Goal: Task Accomplishment & Management: Manage account settings

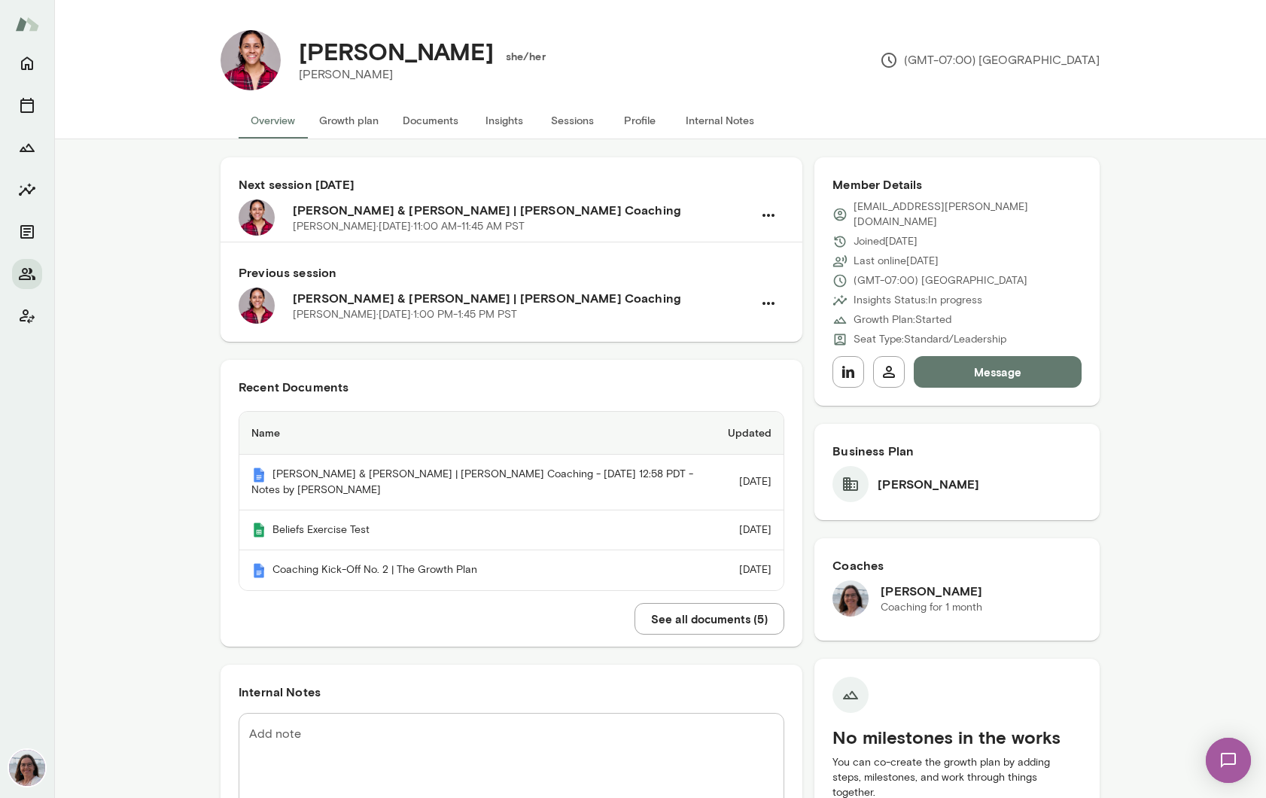
scroll to position [96, 0]
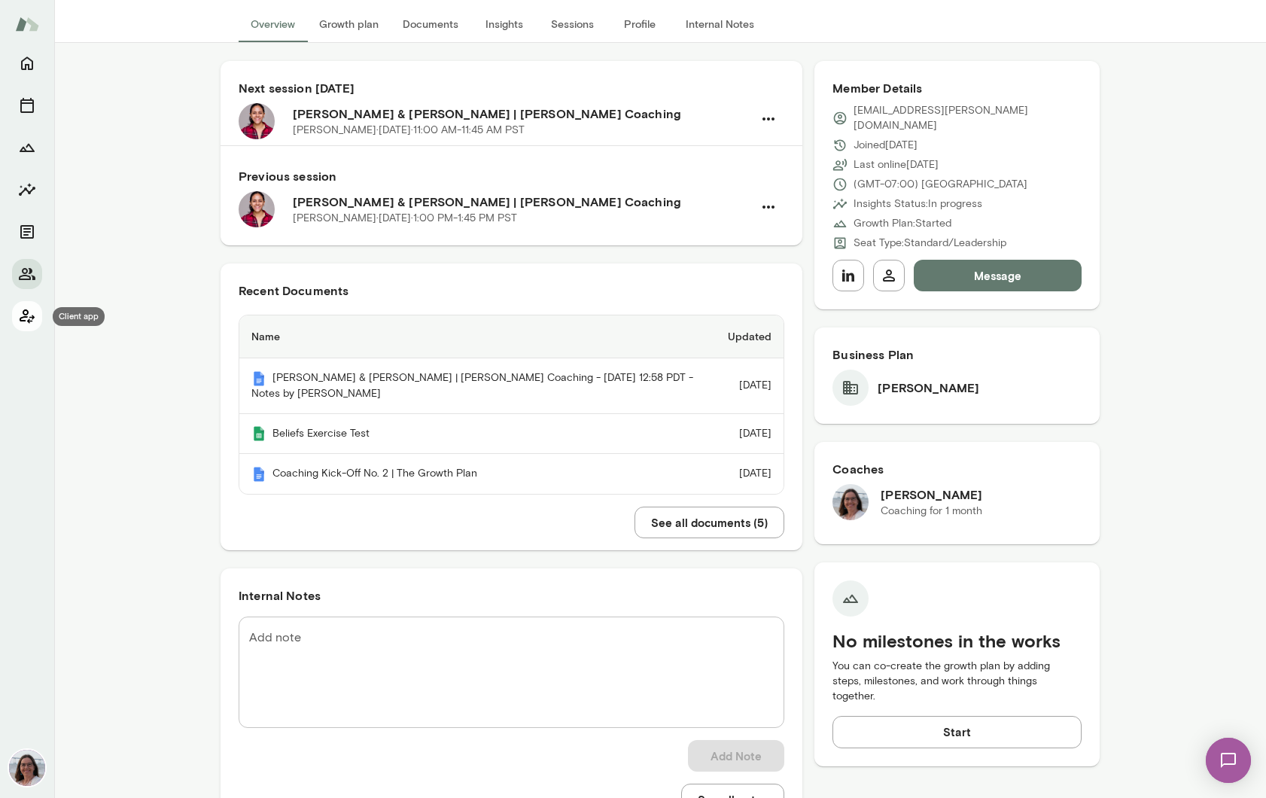
click at [35, 320] on icon "Client app" at bounding box center [27, 316] width 18 height 18
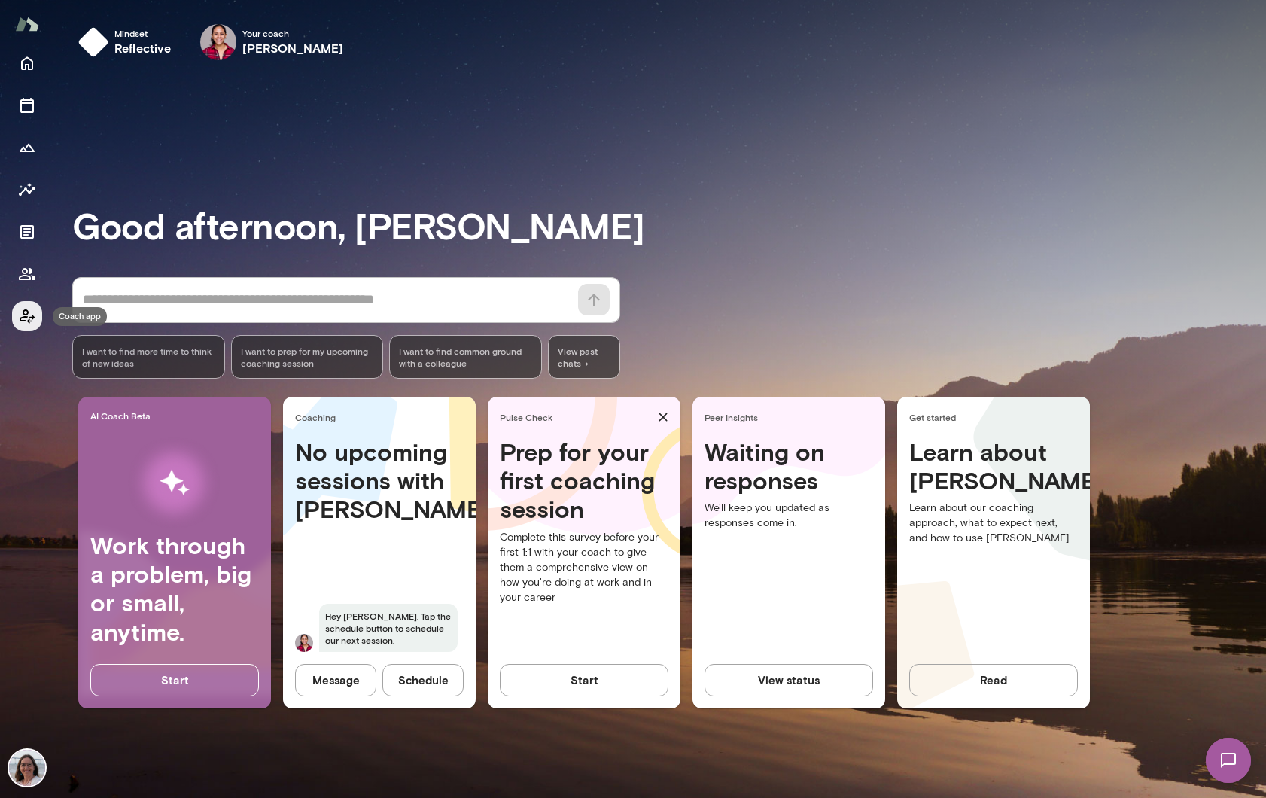
click at [35, 320] on icon "Coach app" at bounding box center [27, 316] width 18 height 18
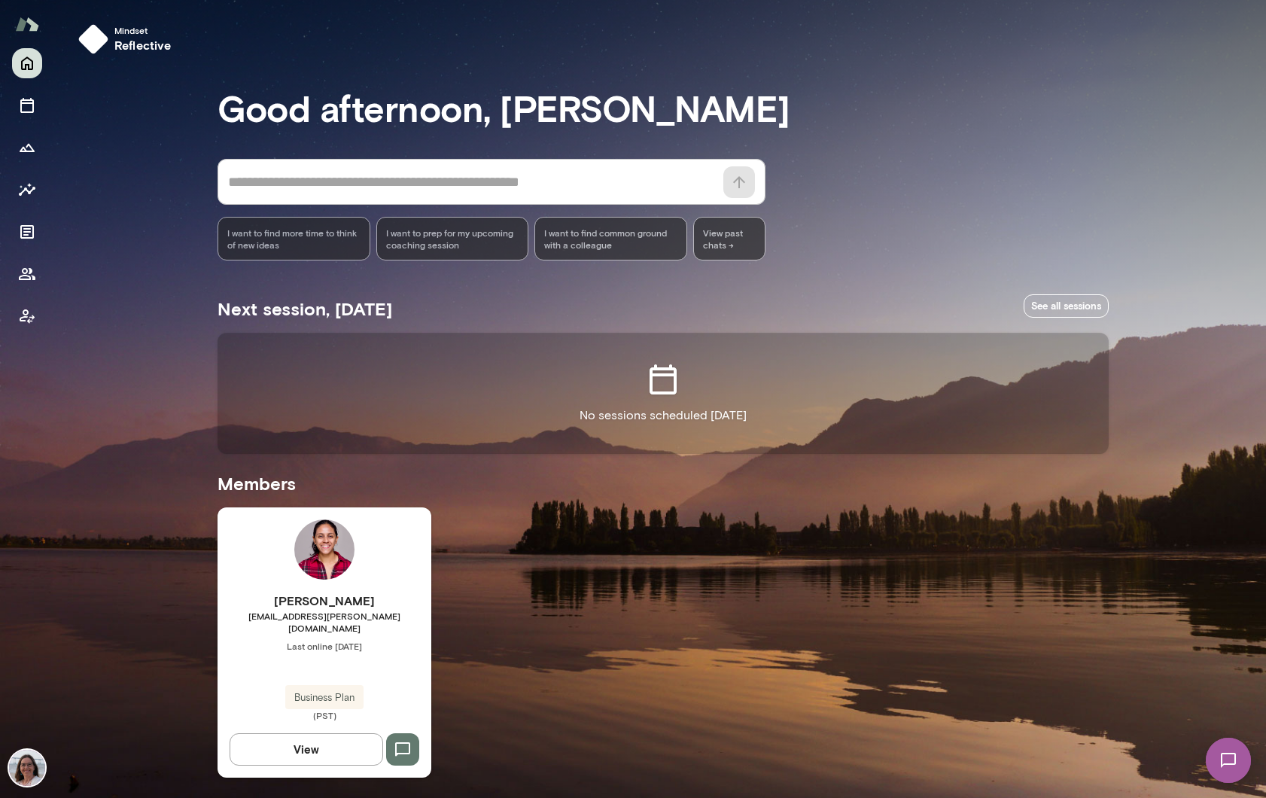
click at [28, 766] on img at bounding box center [27, 768] width 36 height 36
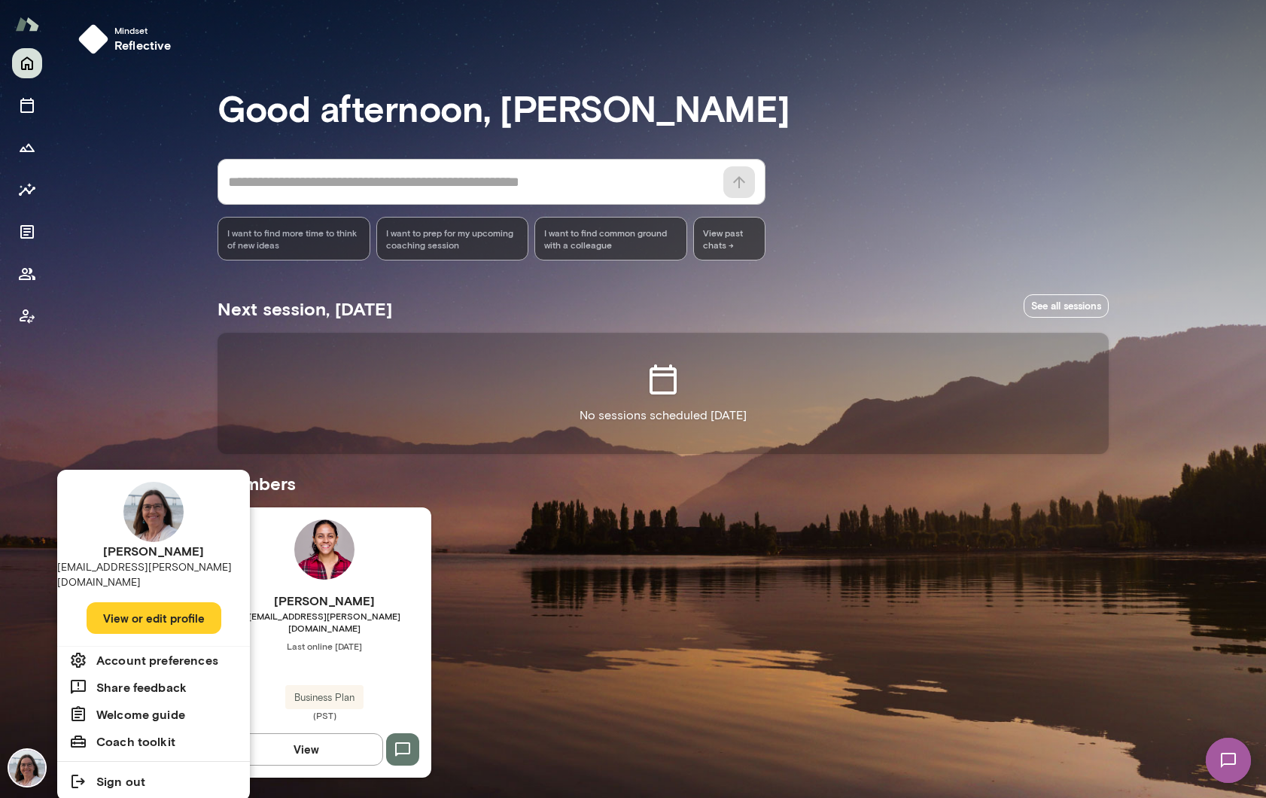
click at [169, 612] on button "View or edit profile" at bounding box center [154, 618] width 135 height 32
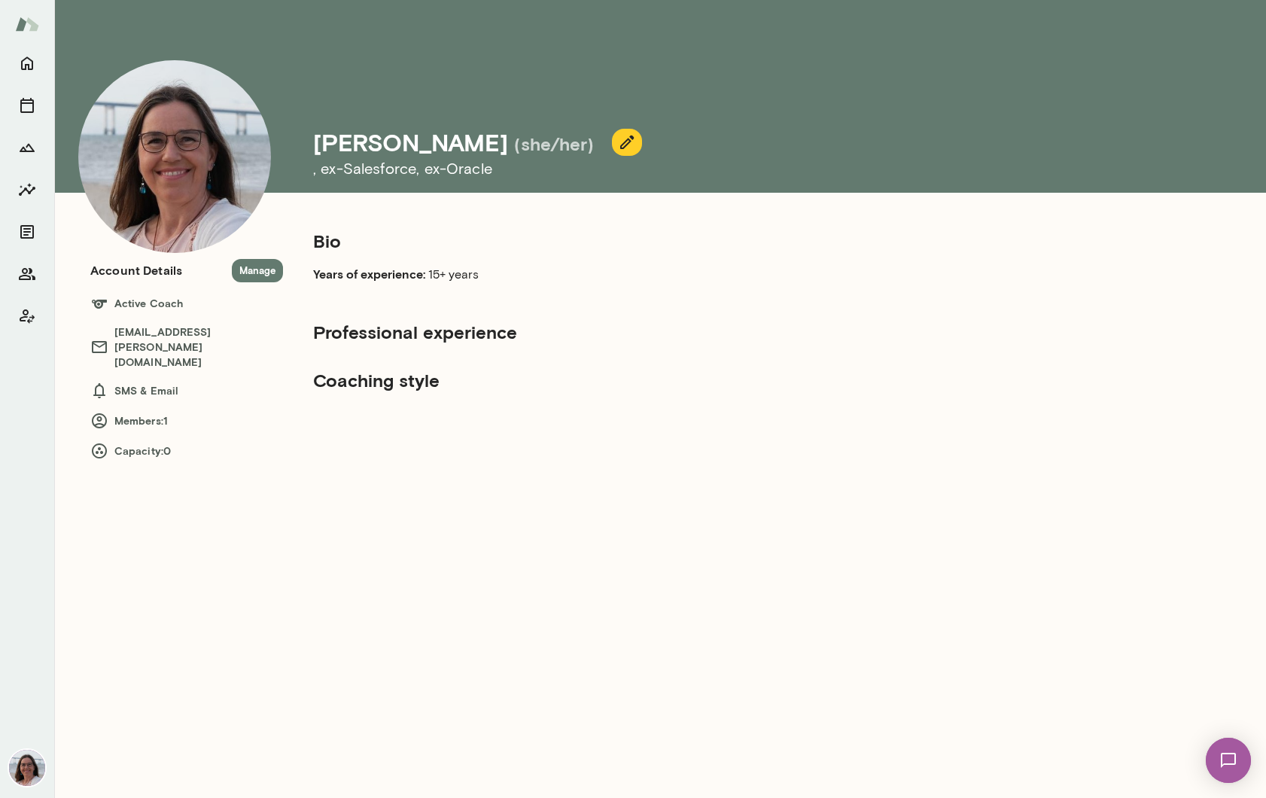
click at [620, 137] on icon "button" at bounding box center [627, 142] width 14 height 14
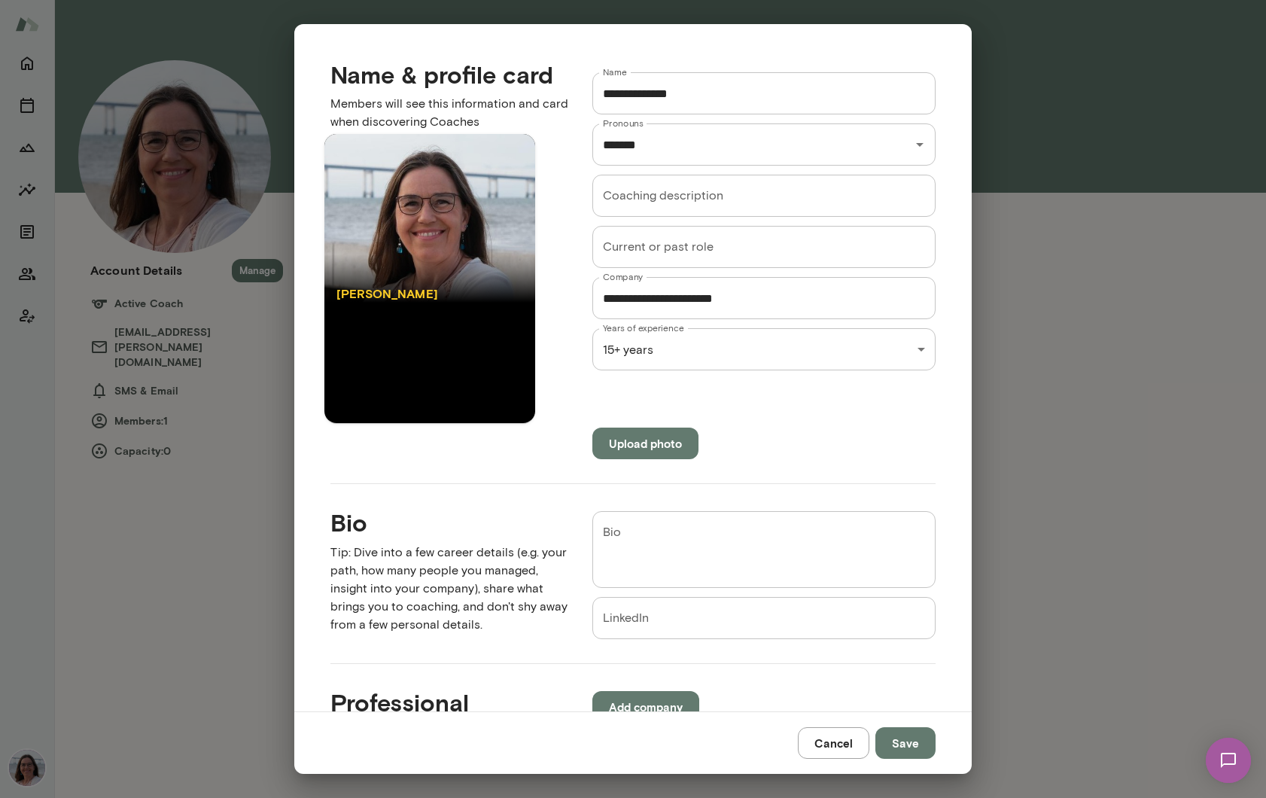
click at [623, 534] on textarea "Bio" at bounding box center [764, 550] width 322 height 52
paste textarea "**********"
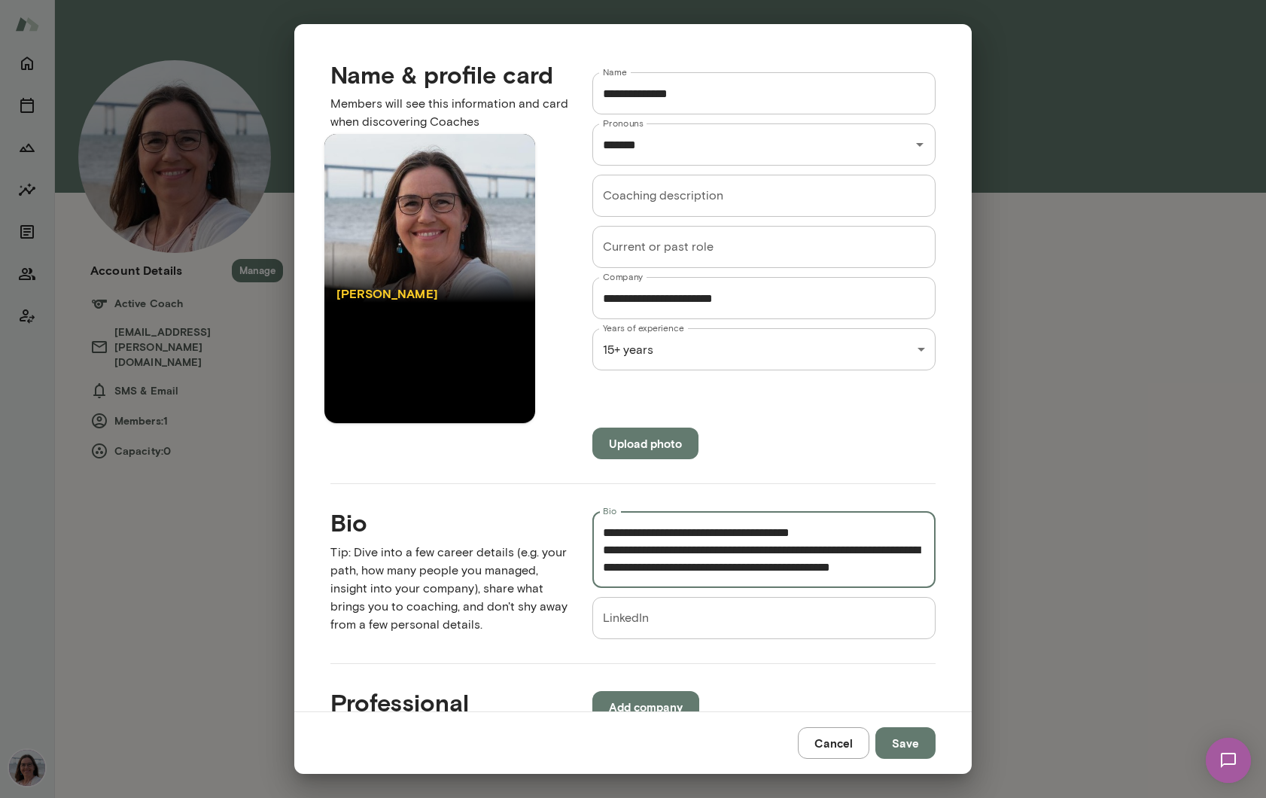
scroll to position [623, 0]
type textarea "**********"
click at [620, 620] on div "LinkedIn LinkedIn" at bounding box center [763, 618] width 343 height 42
paste input "**********"
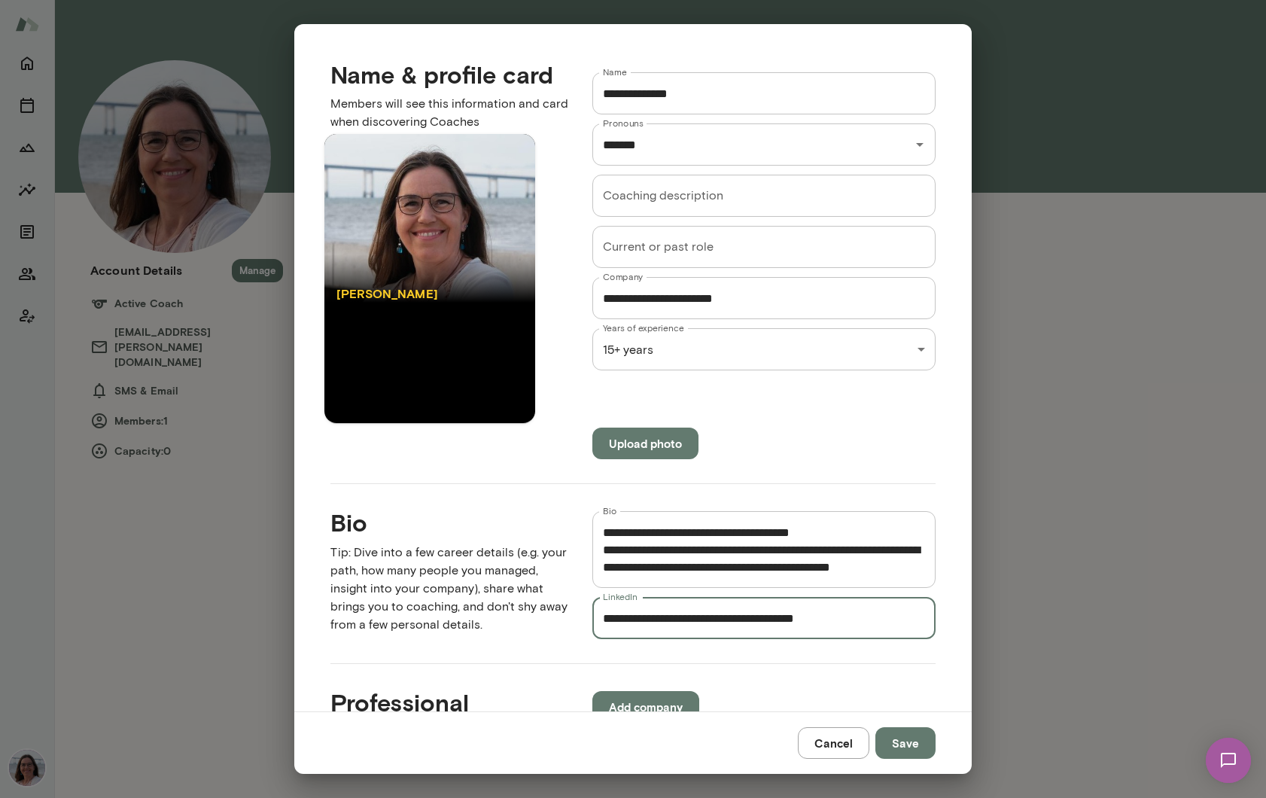
type input "**********"
click at [633, 254] on div "Current or past role Current or past role" at bounding box center [763, 247] width 343 height 42
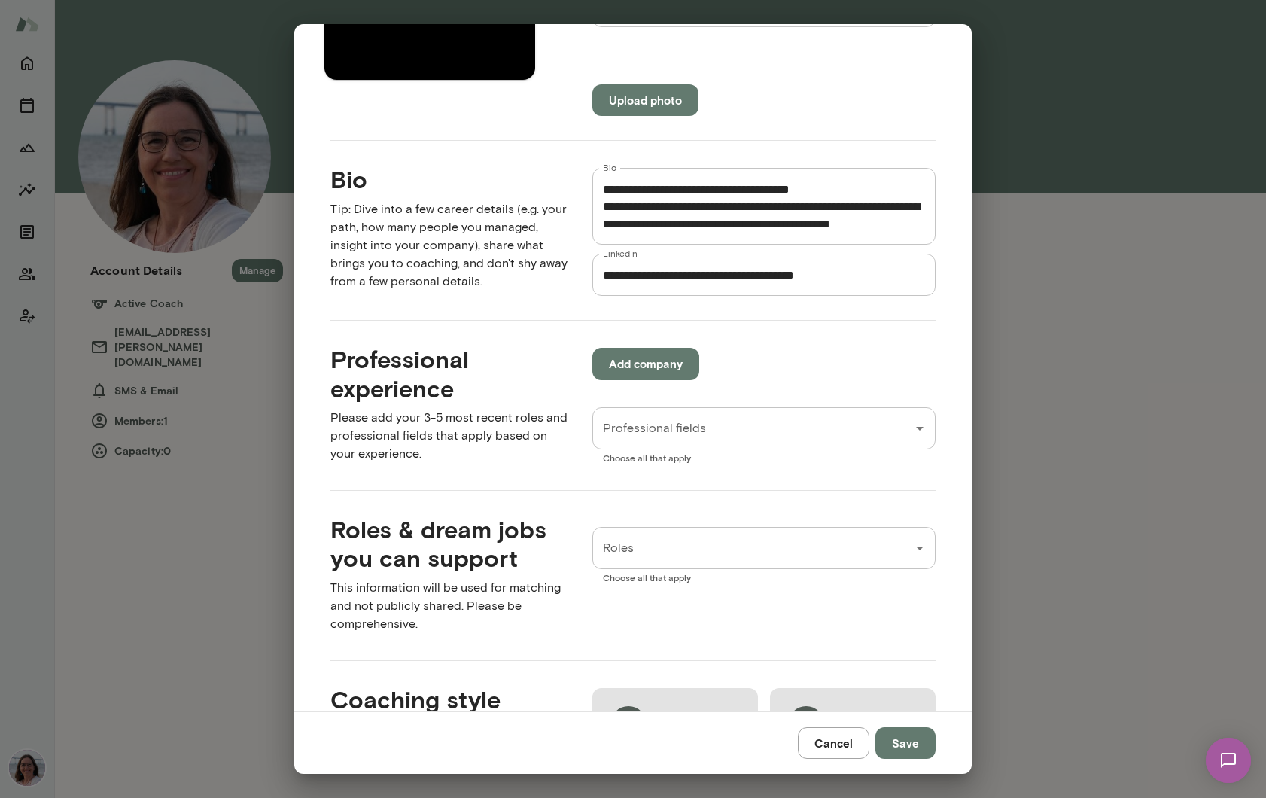
scroll to position [345, 0]
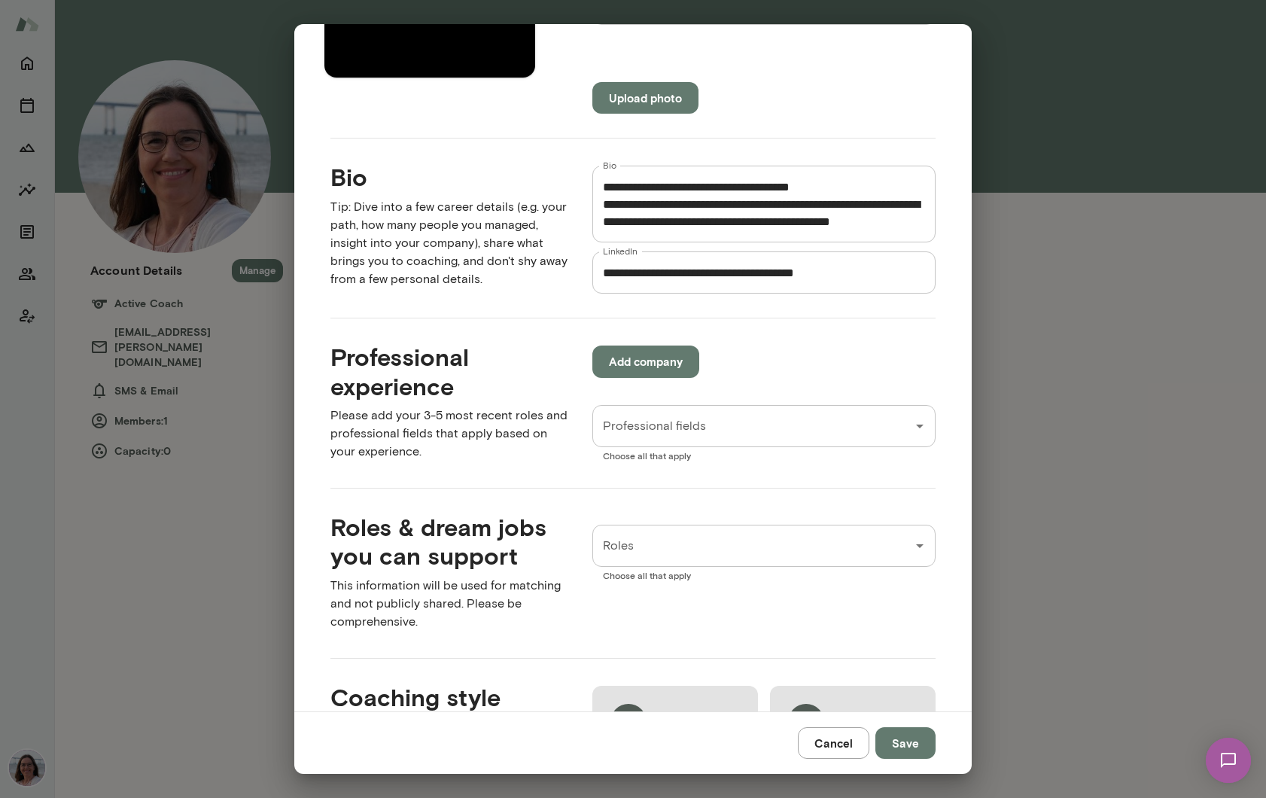
click at [919, 431] on icon "Open" at bounding box center [920, 426] width 18 height 18
type input "**********"
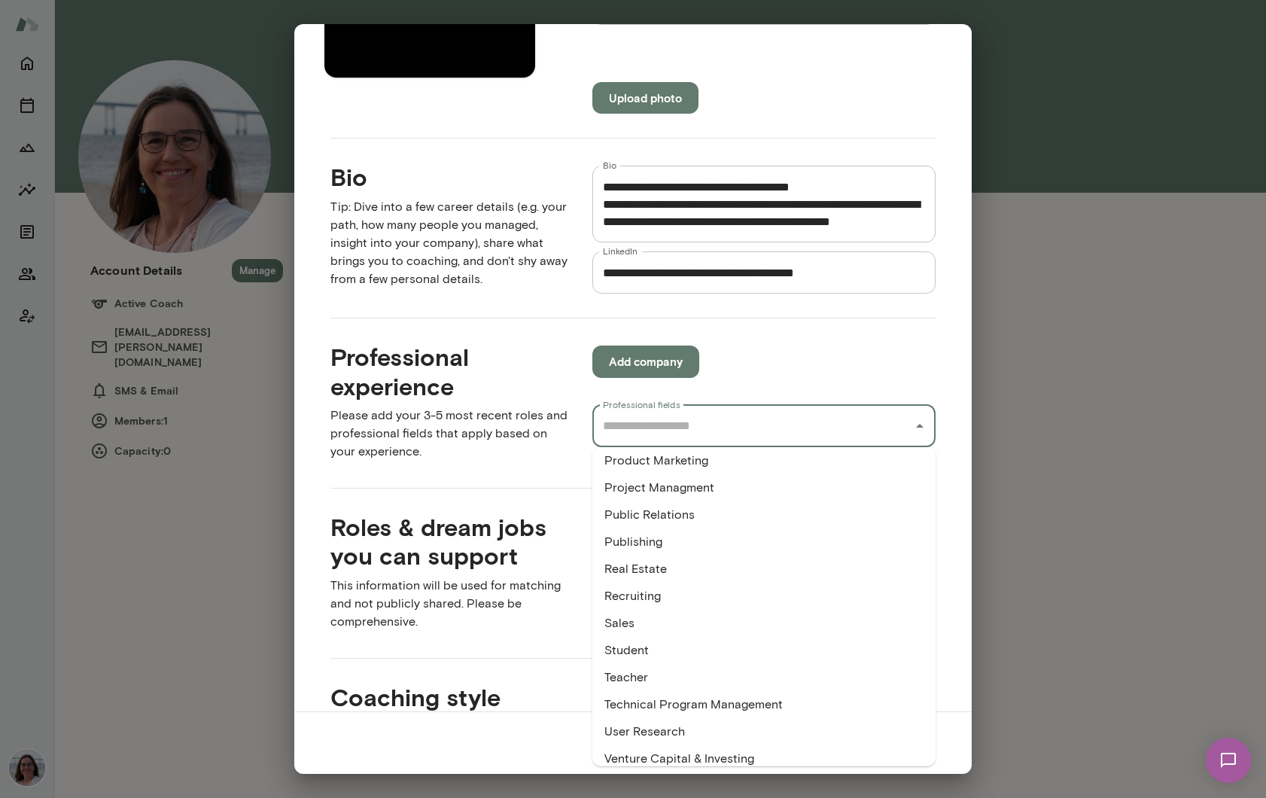
scroll to position [966, 0]
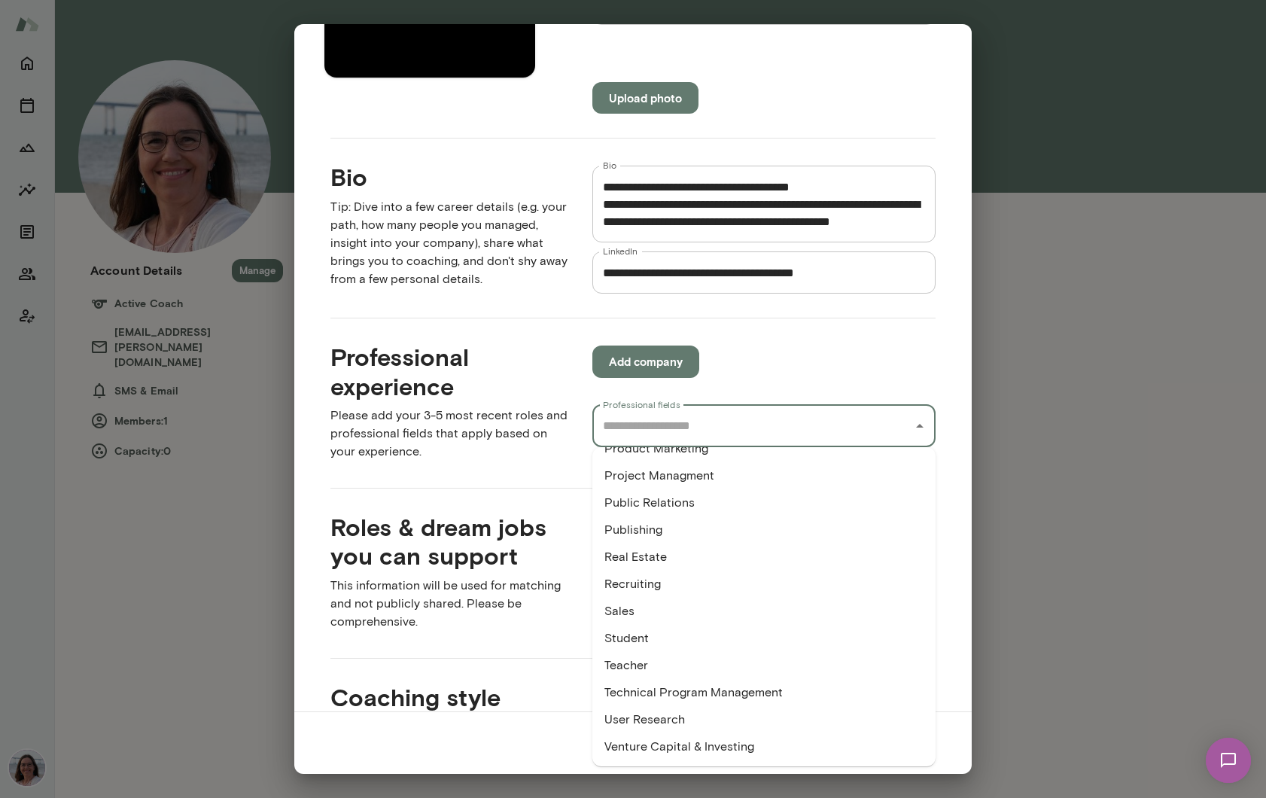
click at [727, 689] on li "Technical Program Management" at bounding box center [763, 692] width 343 height 27
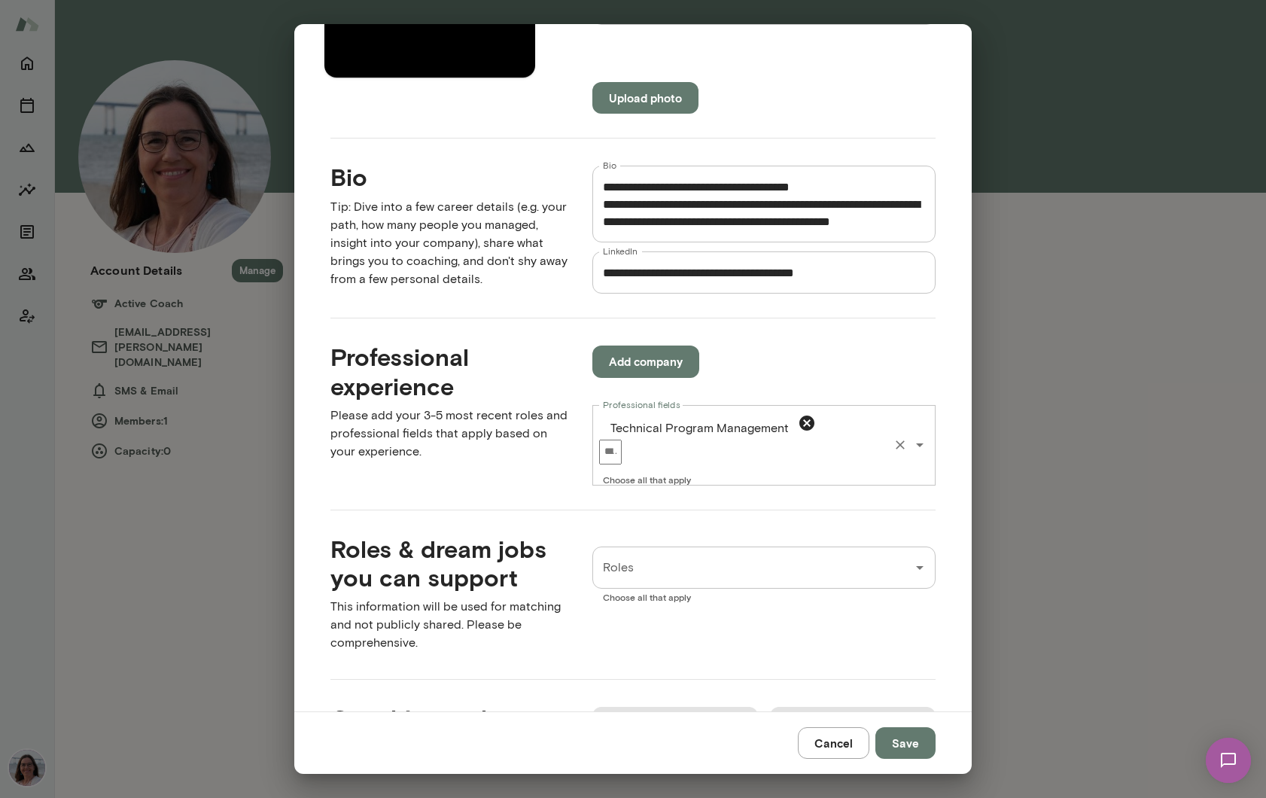
click at [622, 440] on input "Professional fields" at bounding box center [610, 452] width 23 height 25
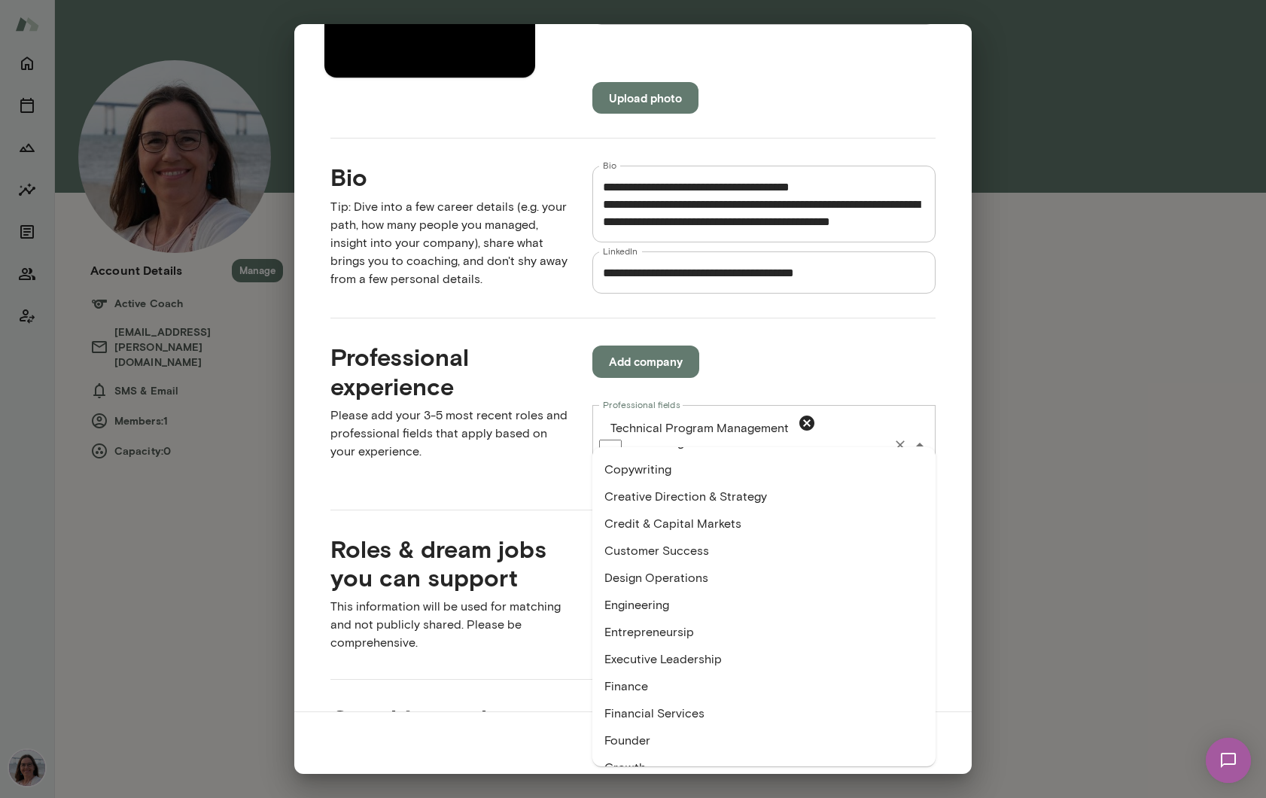
scroll to position [297, 0]
click at [644, 609] on li "Engineering" at bounding box center [763, 603] width 343 height 27
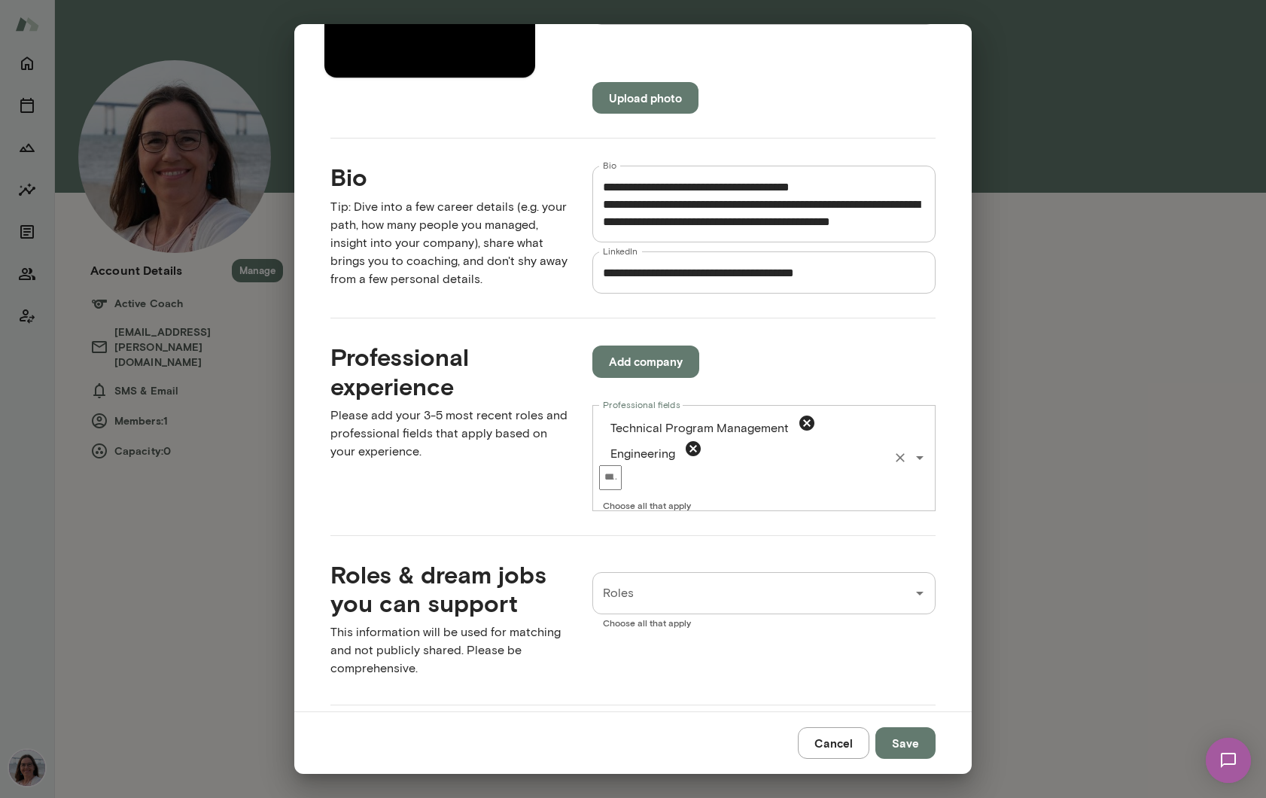
click at [924, 449] on icon "Open" at bounding box center [920, 458] width 18 height 18
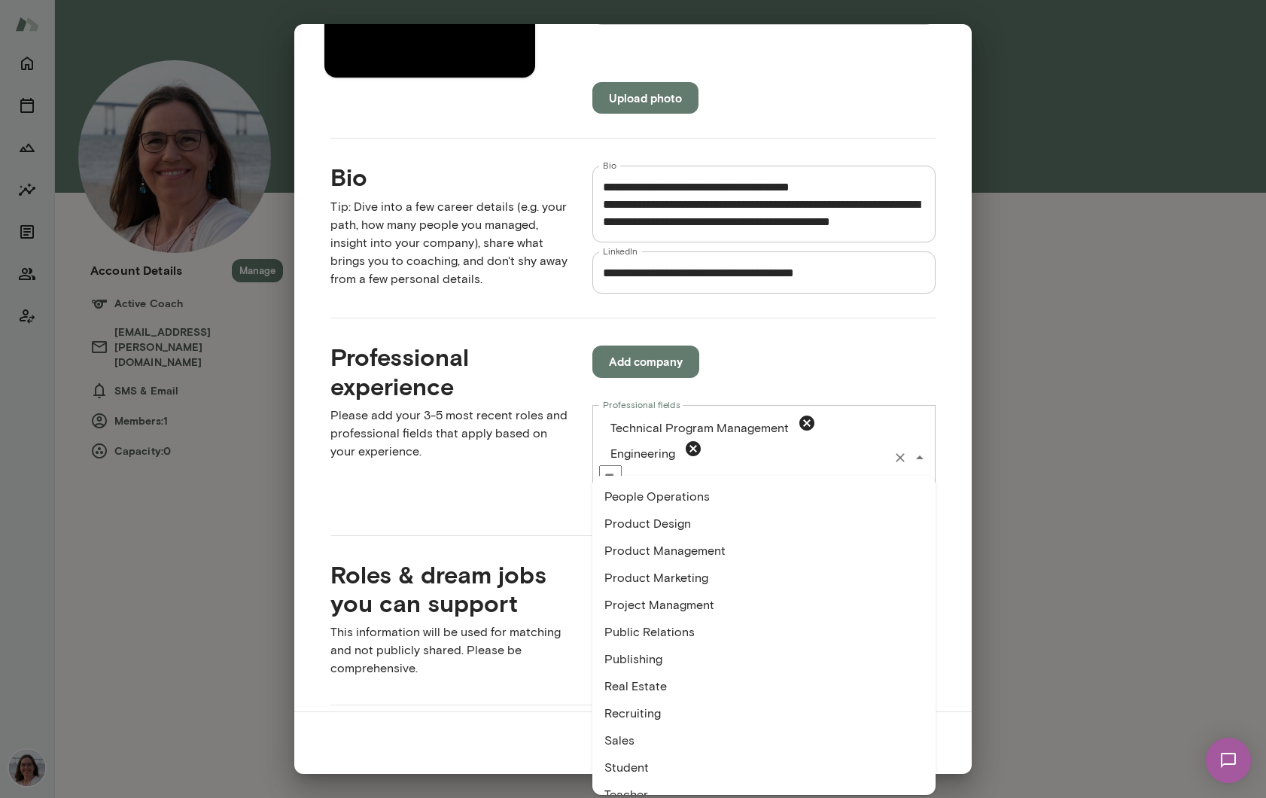
scroll to position [869, 0]
click at [685, 600] on li "Project Managment" at bounding box center [763, 601] width 343 height 27
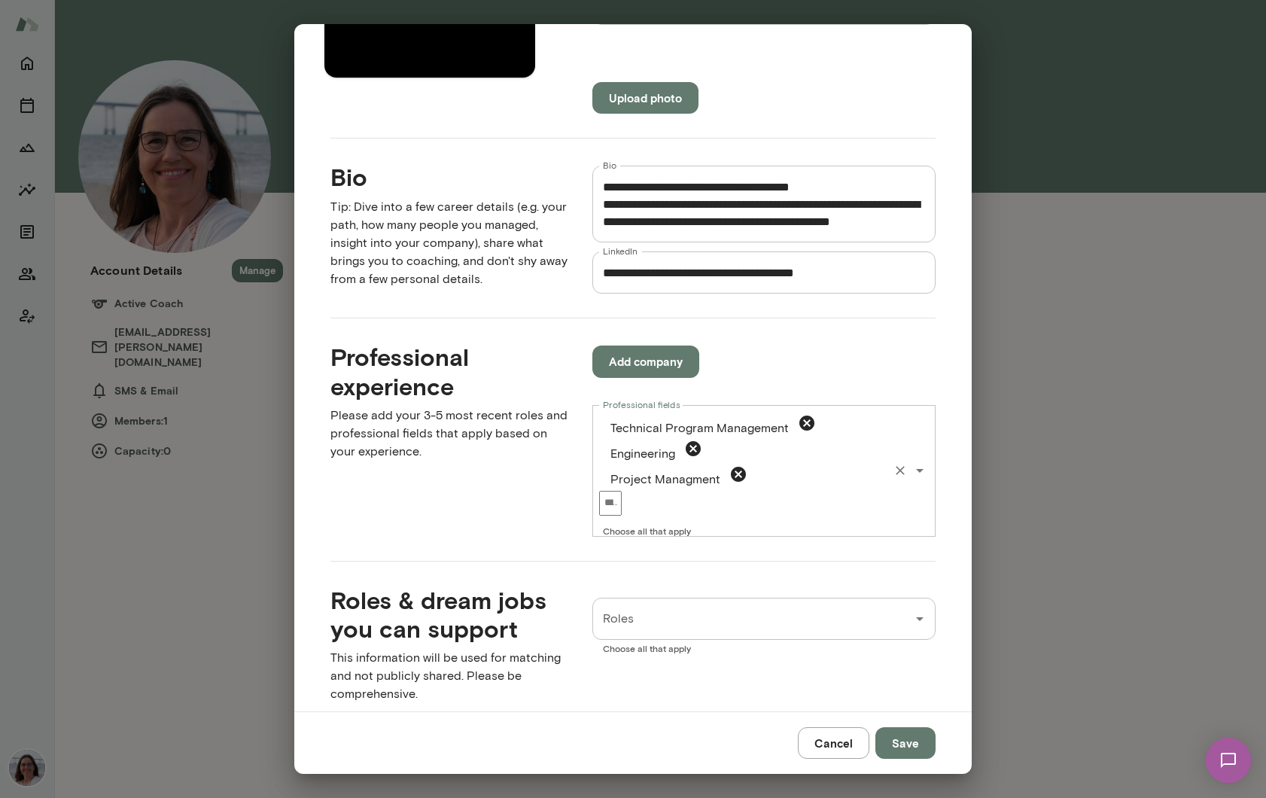
click at [925, 461] on icon "Open" at bounding box center [920, 470] width 18 height 18
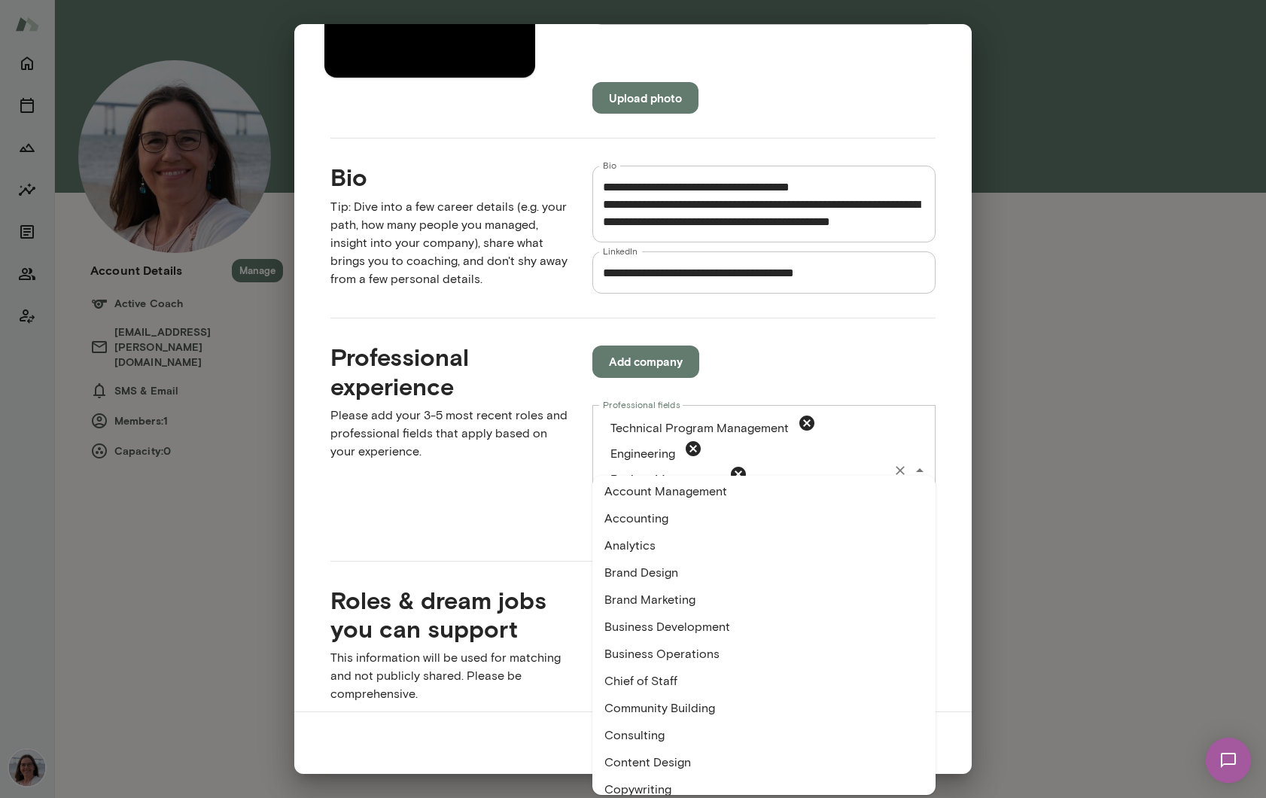
scroll to position [0, 0]
click at [651, 656] on li "Business Operations" at bounding box center [763, 657] width 343 height 27
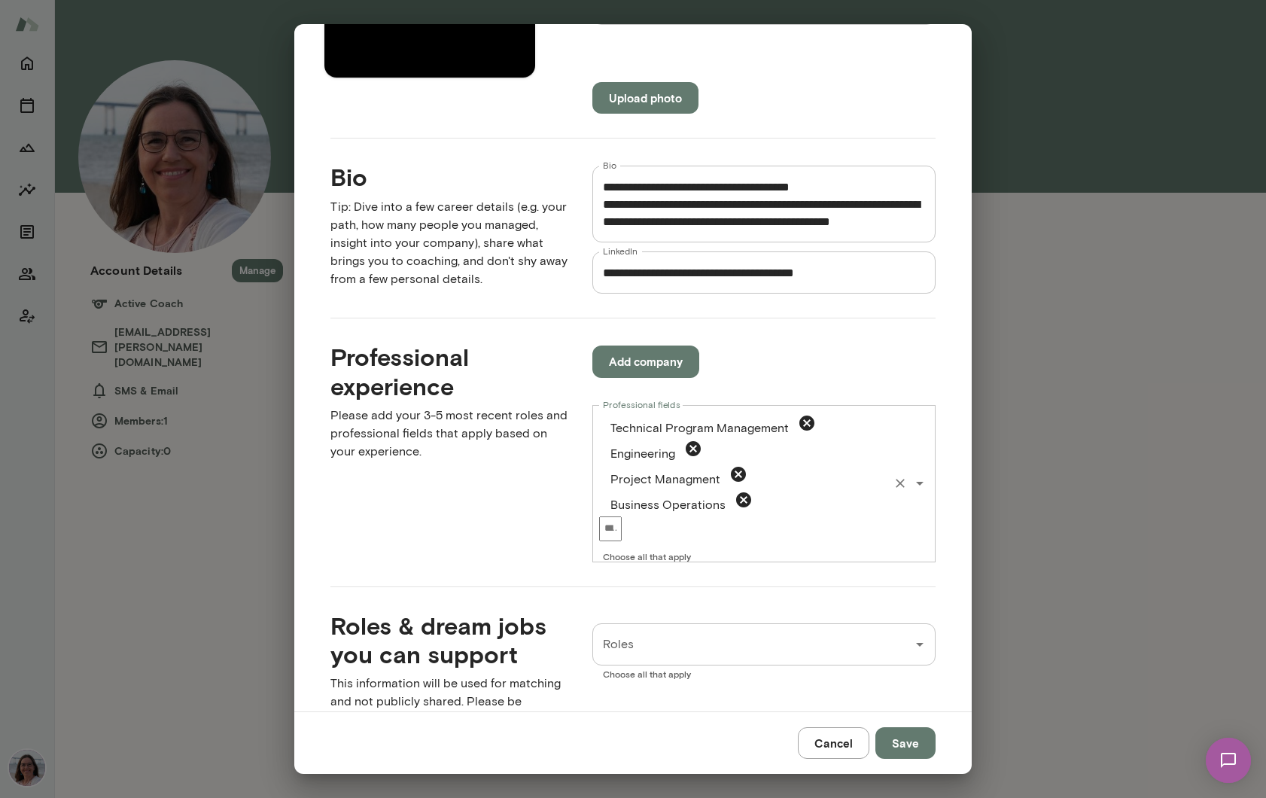
click at [920, 474] on icon "Open" at bounding box center [920, 483] width 18 height 18
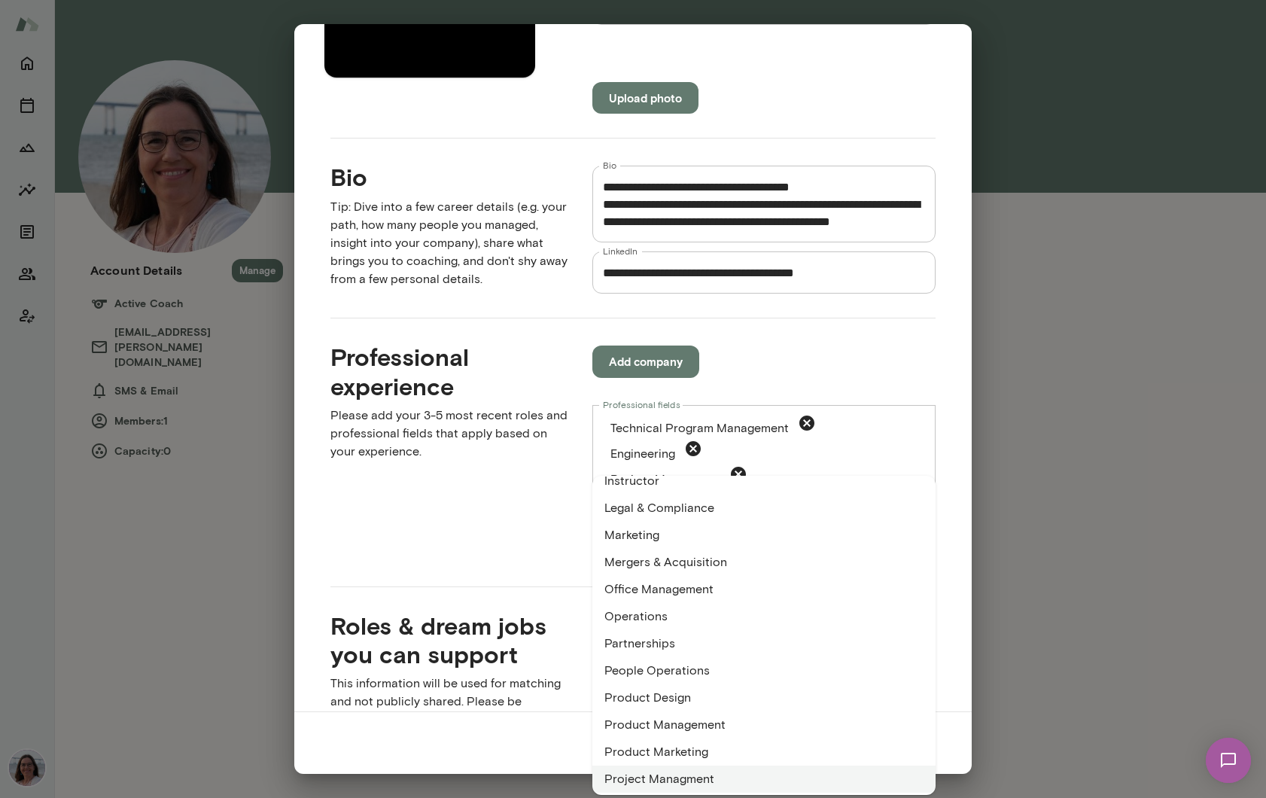
scroll to position [692, 0]
click at [490, 462] on div "Professional experience Please add your 3-5 most recent roles and professional …" at bounding box center [437, 439] width 262 height 243
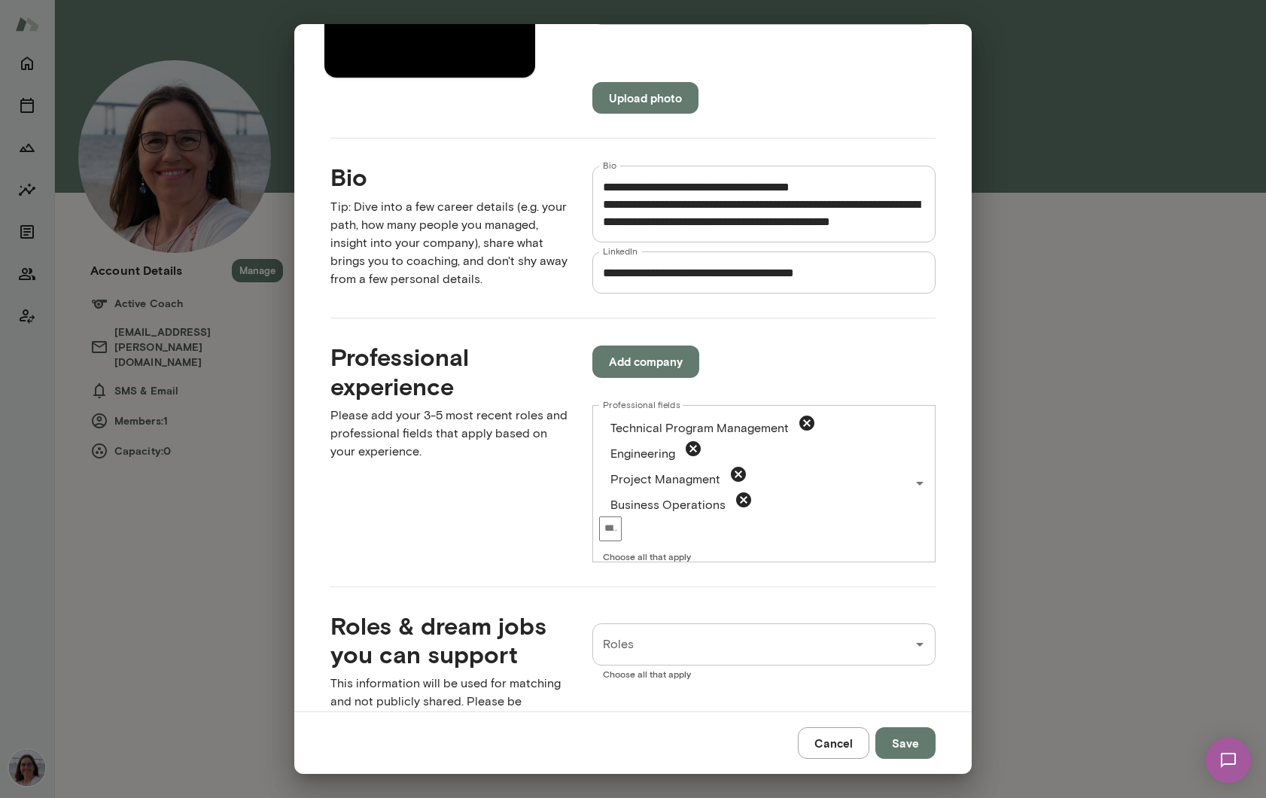
click at [618, 362] on button "Add company" at bounding box center [645, 361] width 107 height 32
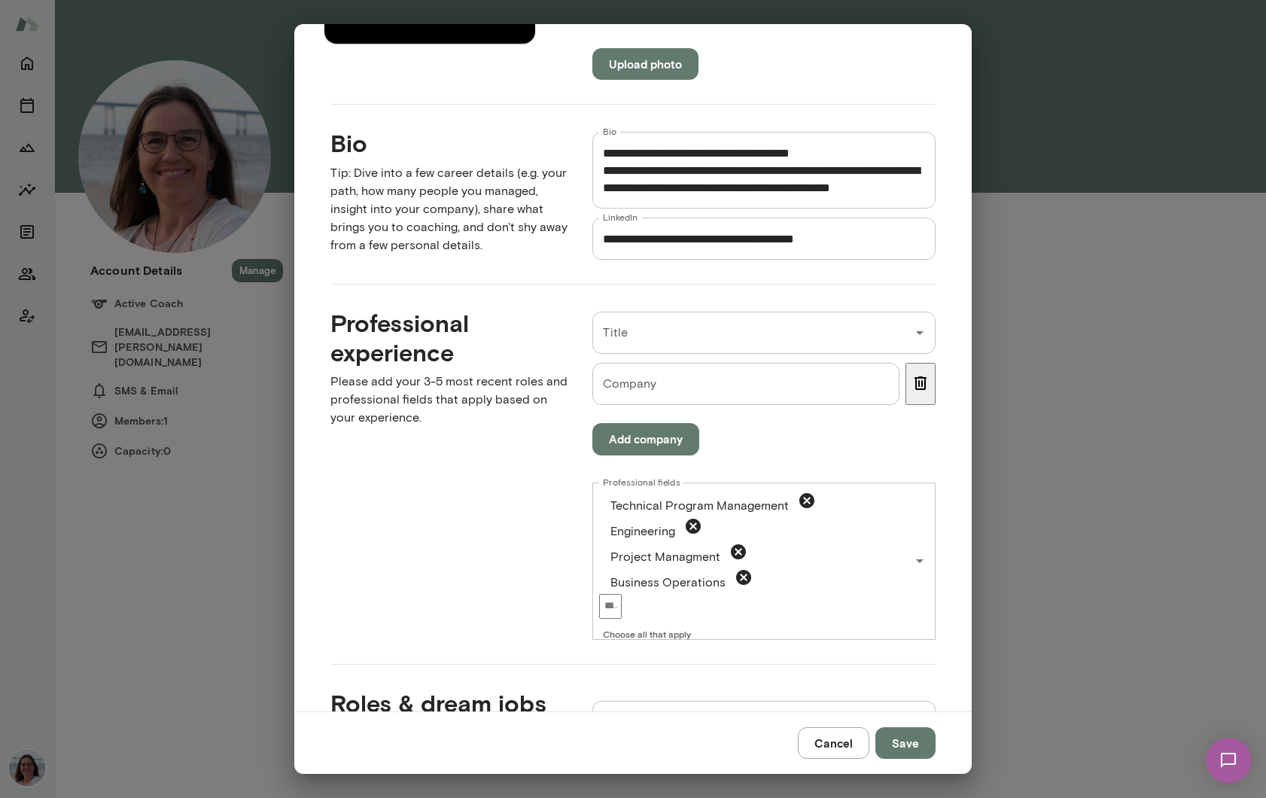
scroll to position [372, 0]
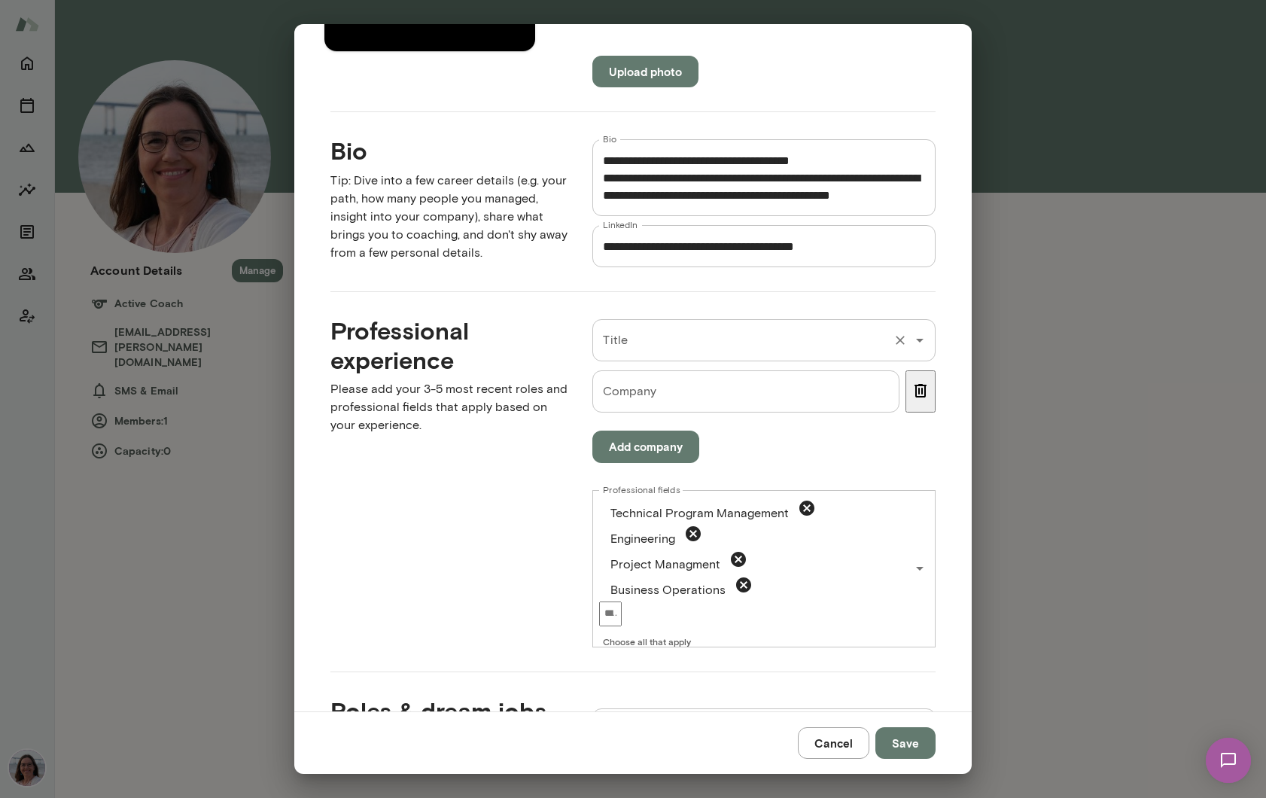
click at [652, 345] on input "Title" at bounding box center [743, 340] width 288 height 29
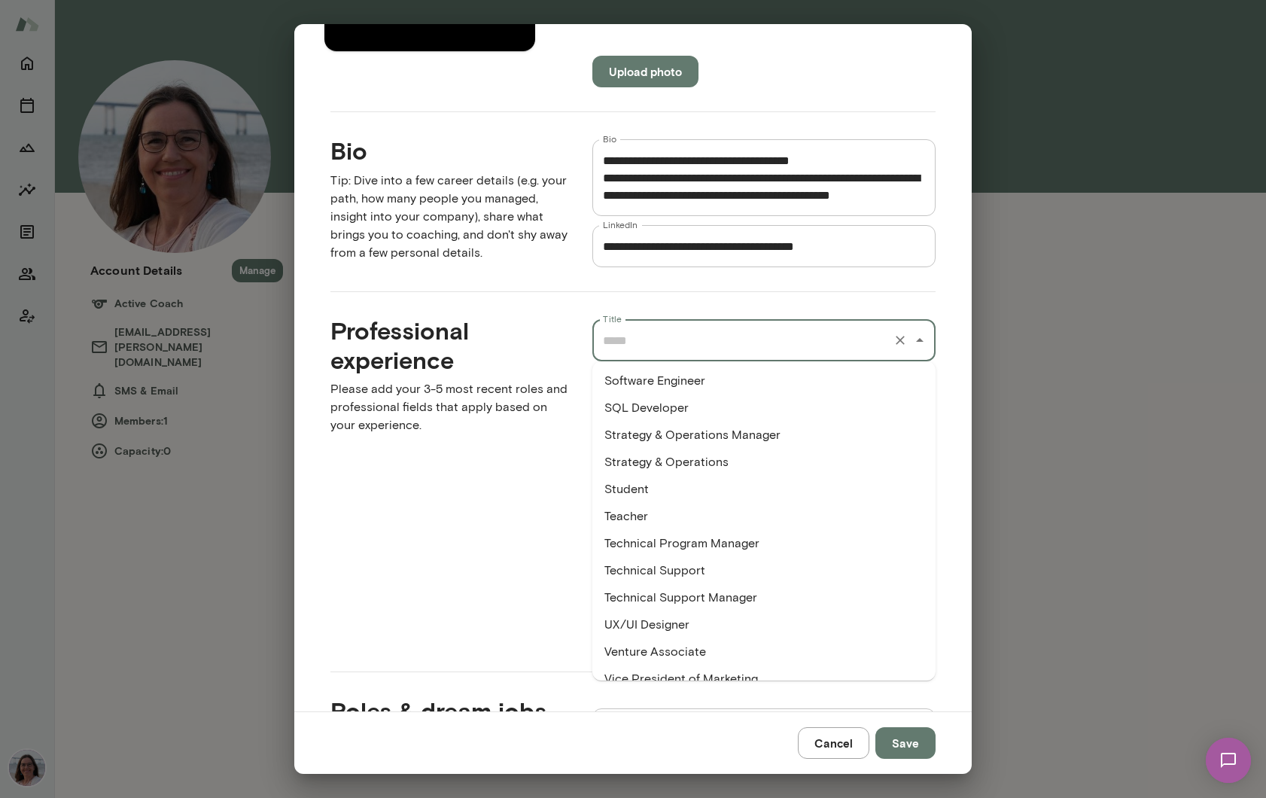
scroll to position [2659, 0]
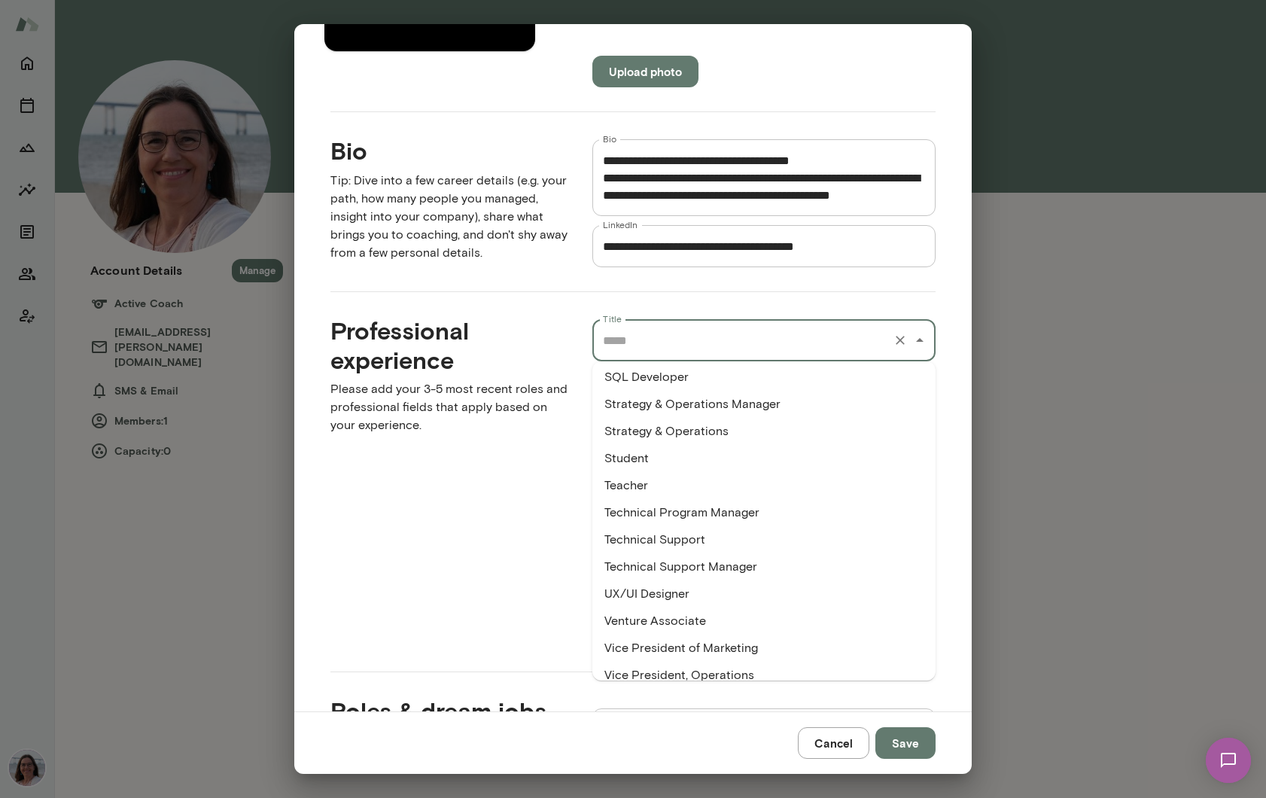
click at [727, 515] on li "Technical Program Manager" at bounding box center [763, 512] width 343 height 27
type input "**********"
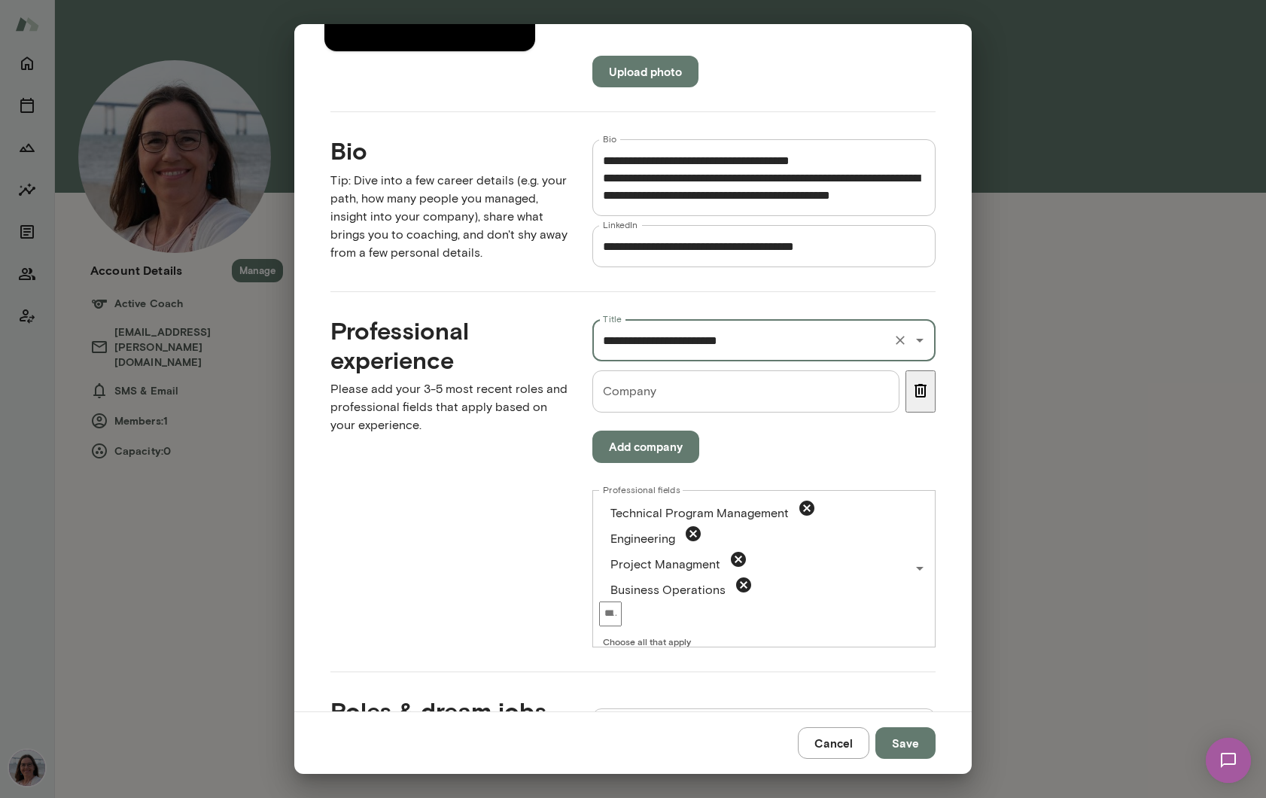
click at [662, 391] on input "Company" at bounding box center [745, 391] width 307 height 42
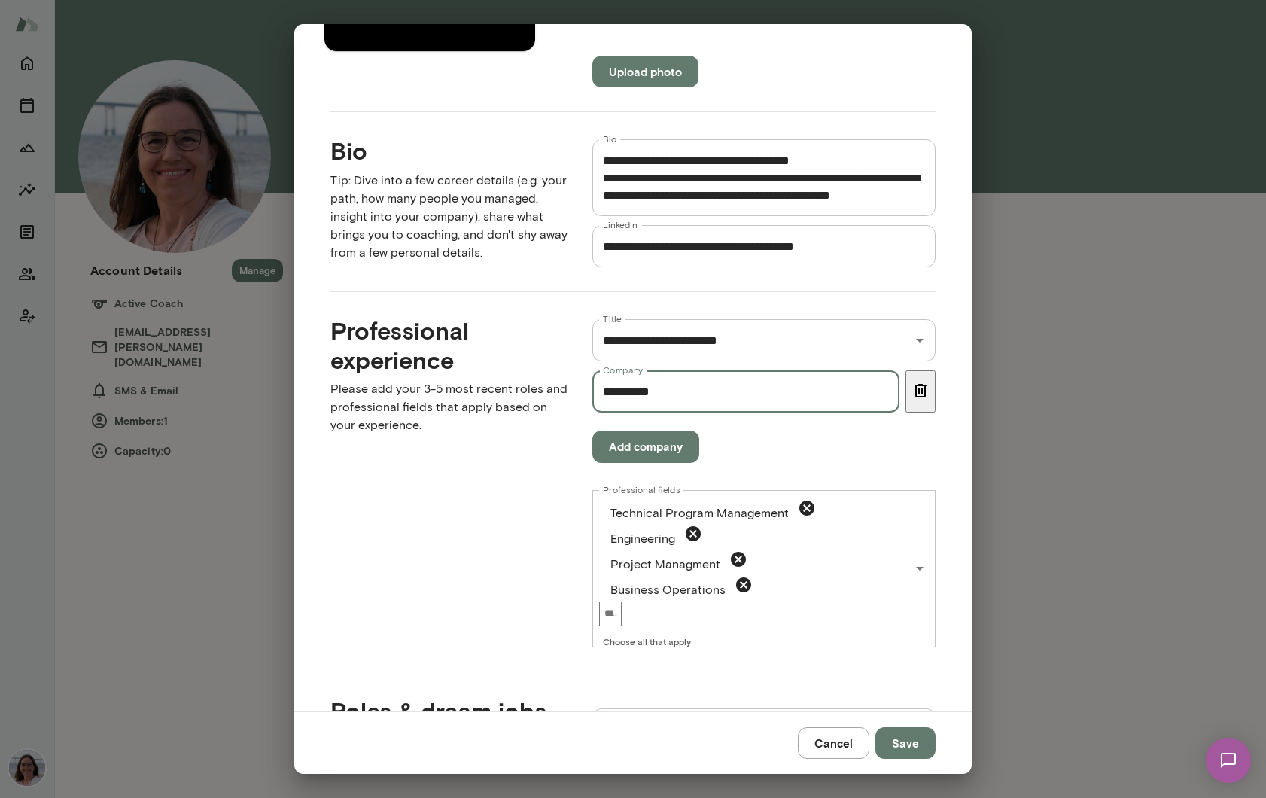
type input "**********"
click at [667, 446] on button "Add company" at bounding box center [645, 447] width 107 height 32
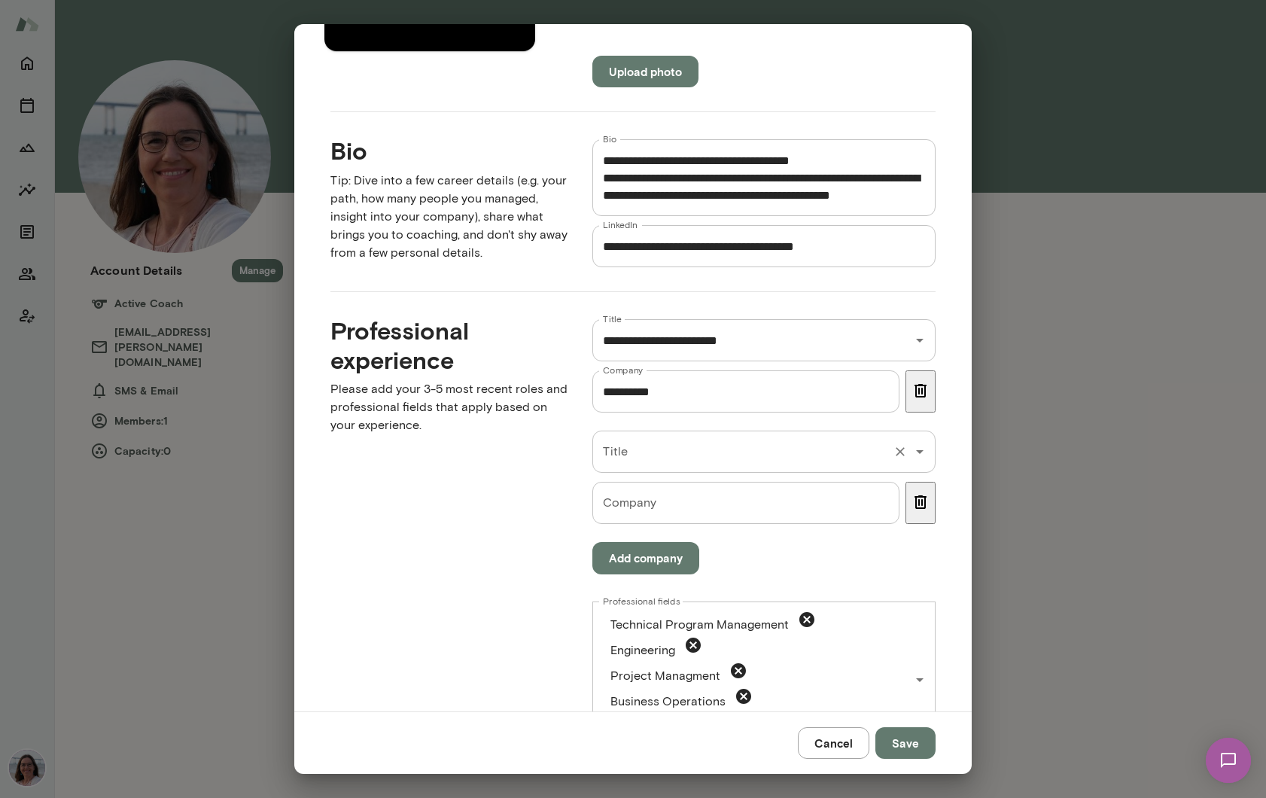
click at [659, 452] on input "Title" at bounding box center [743, 451] width 288 height 29
click at [695, 498] on li "Engineering Manager" at bounding box center [763, 492] width 343 height 27
type input "**********"
click at [640, 508] on div "Company Company" at bounding box center [745, 503] width 307 height 42
type input "**********"
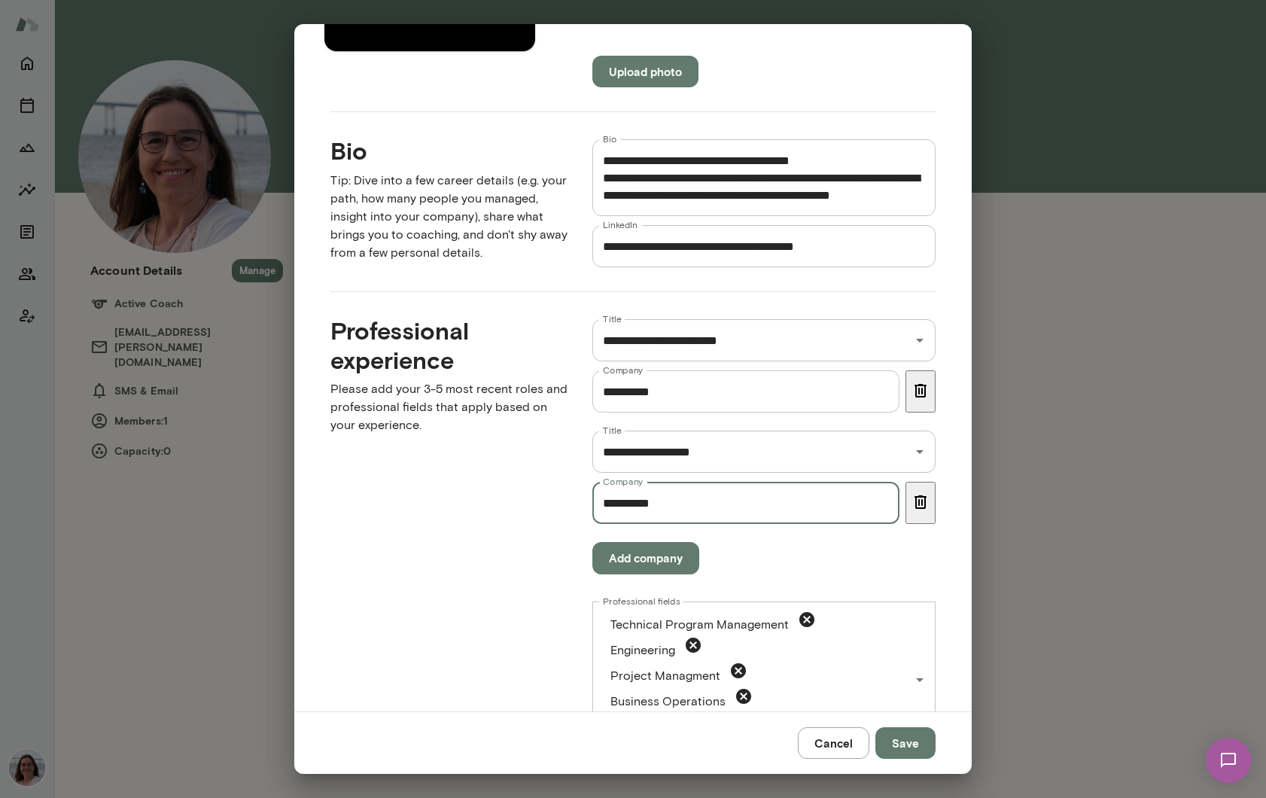
click at [730, 562] on div "Add company" at bounding box center [763, 558] width 343 height 32
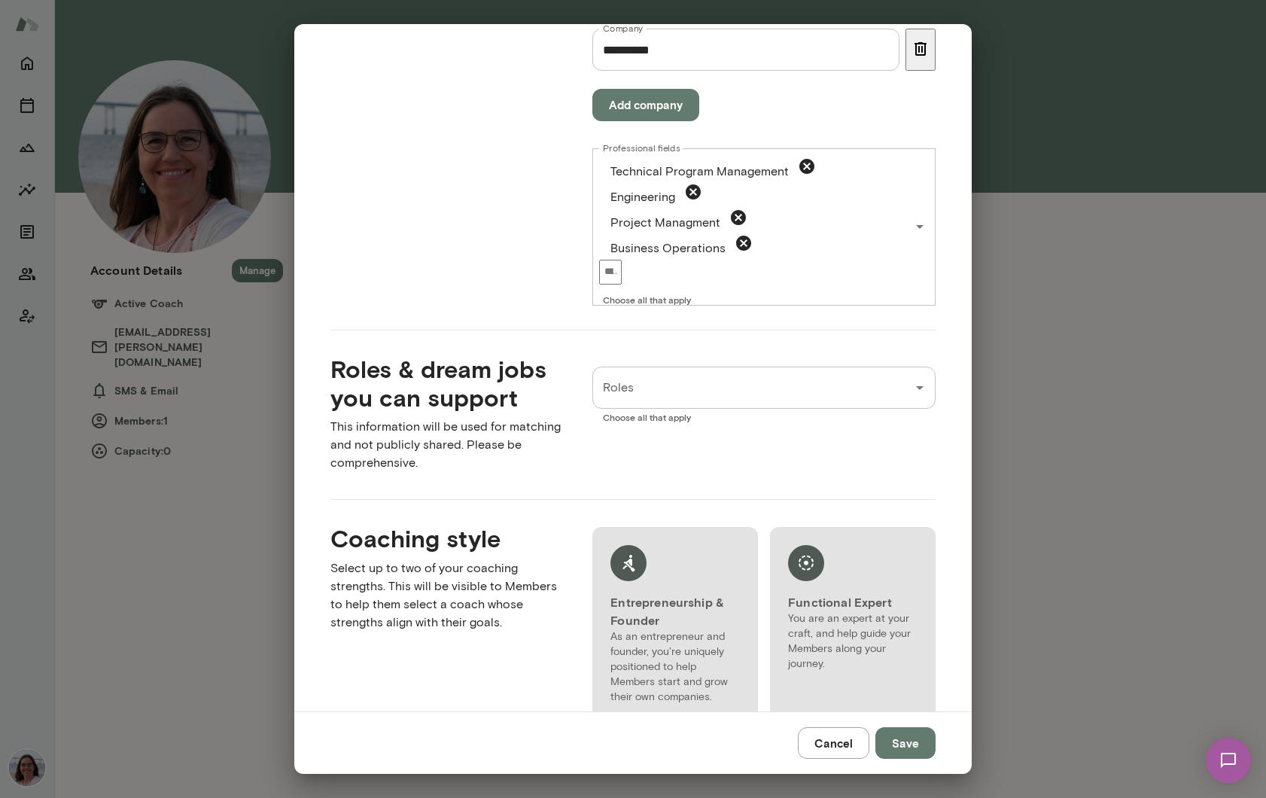
scroll to position [906, 0]
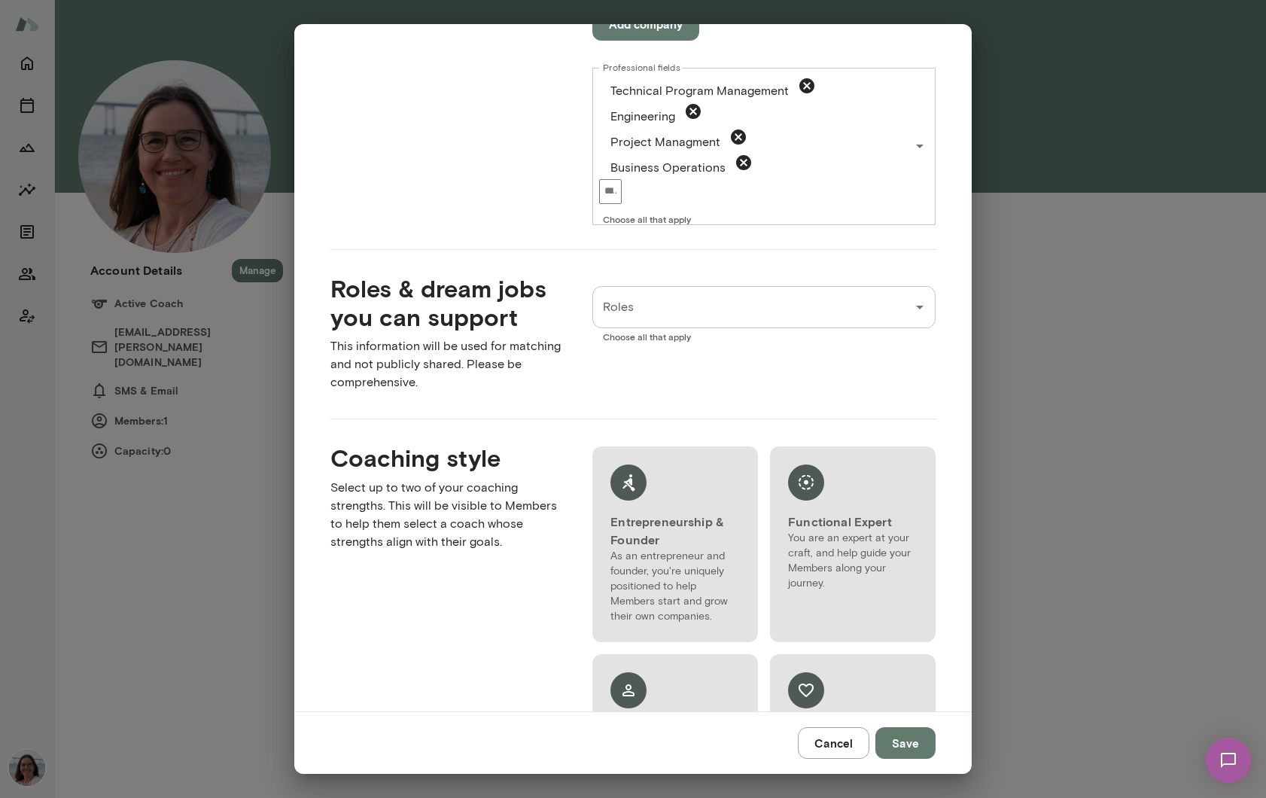
click at [657, 293] on input "Roles" at bounding box center [752, 307] width 307 height 29
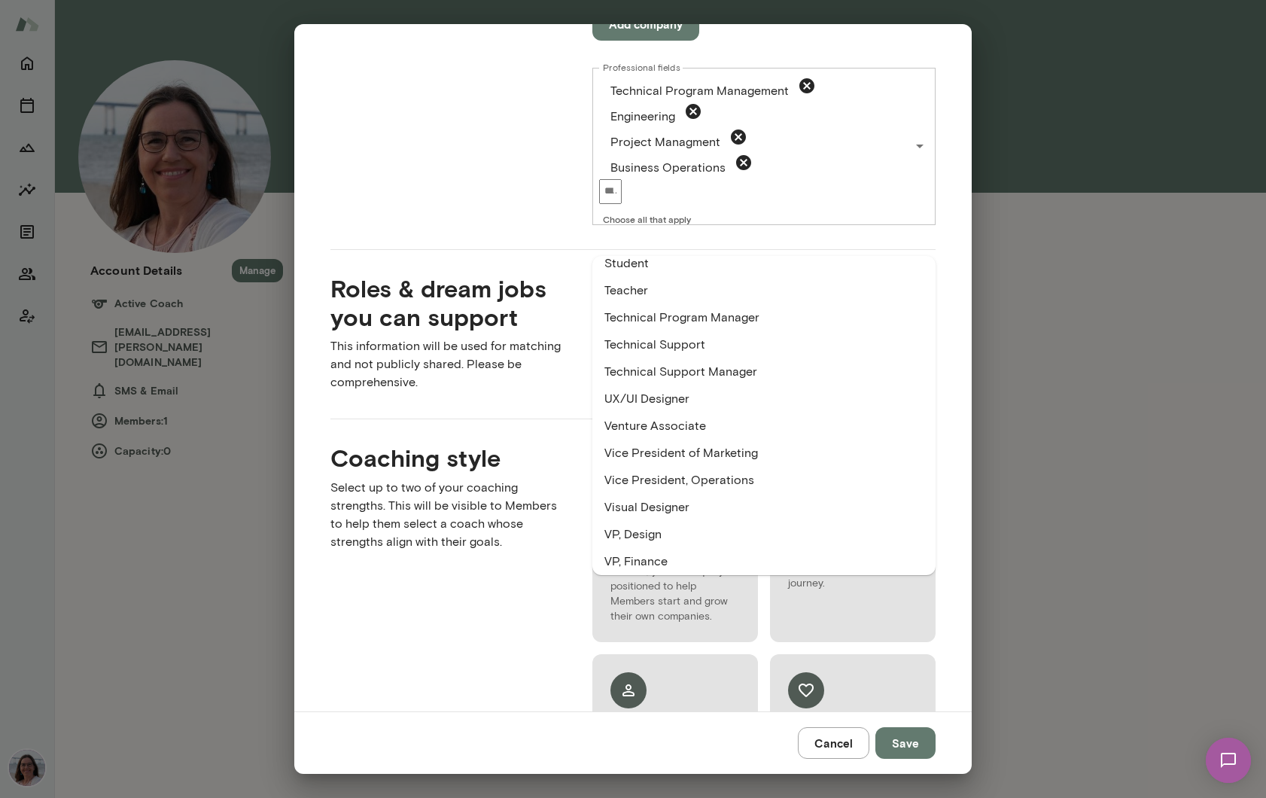
scroll to position [2744, 0]
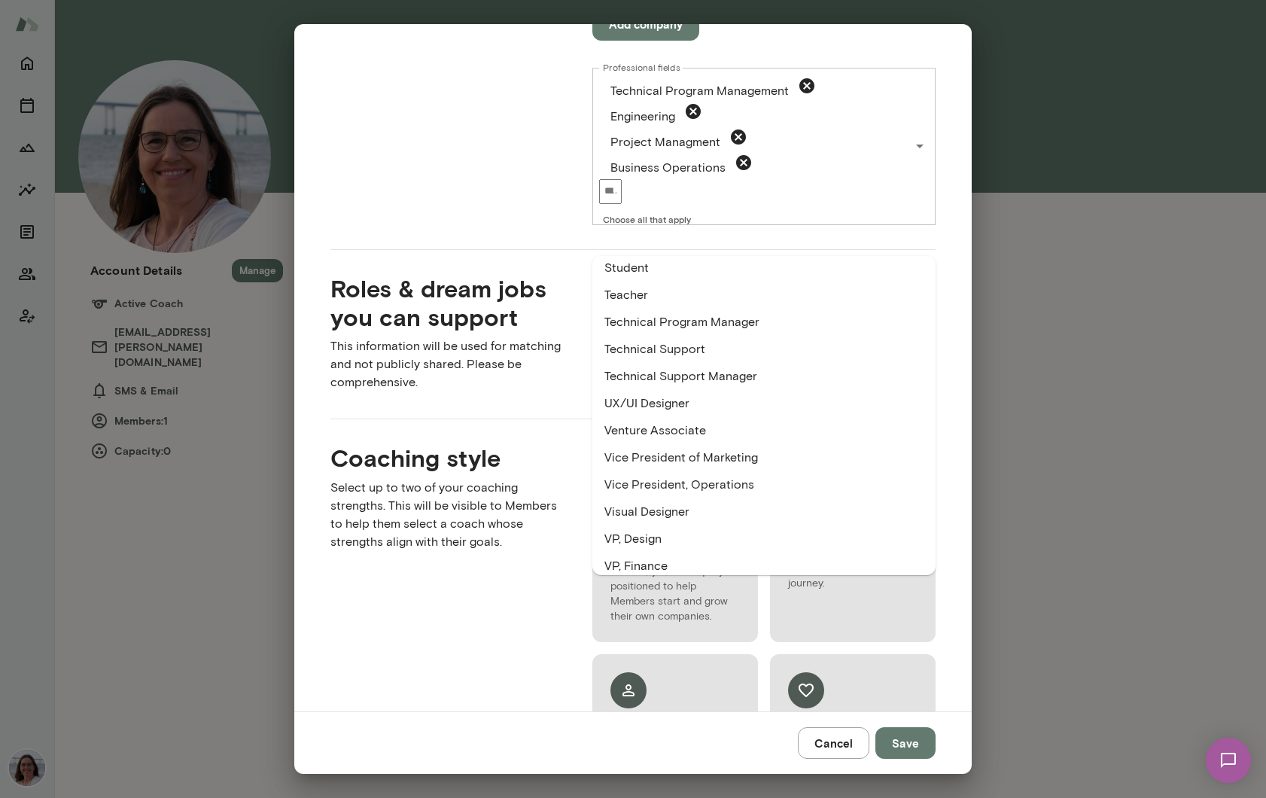
click at [707, 322] on li "Technical Program Manager" at bounding box center [763, 322] width 343 height 27
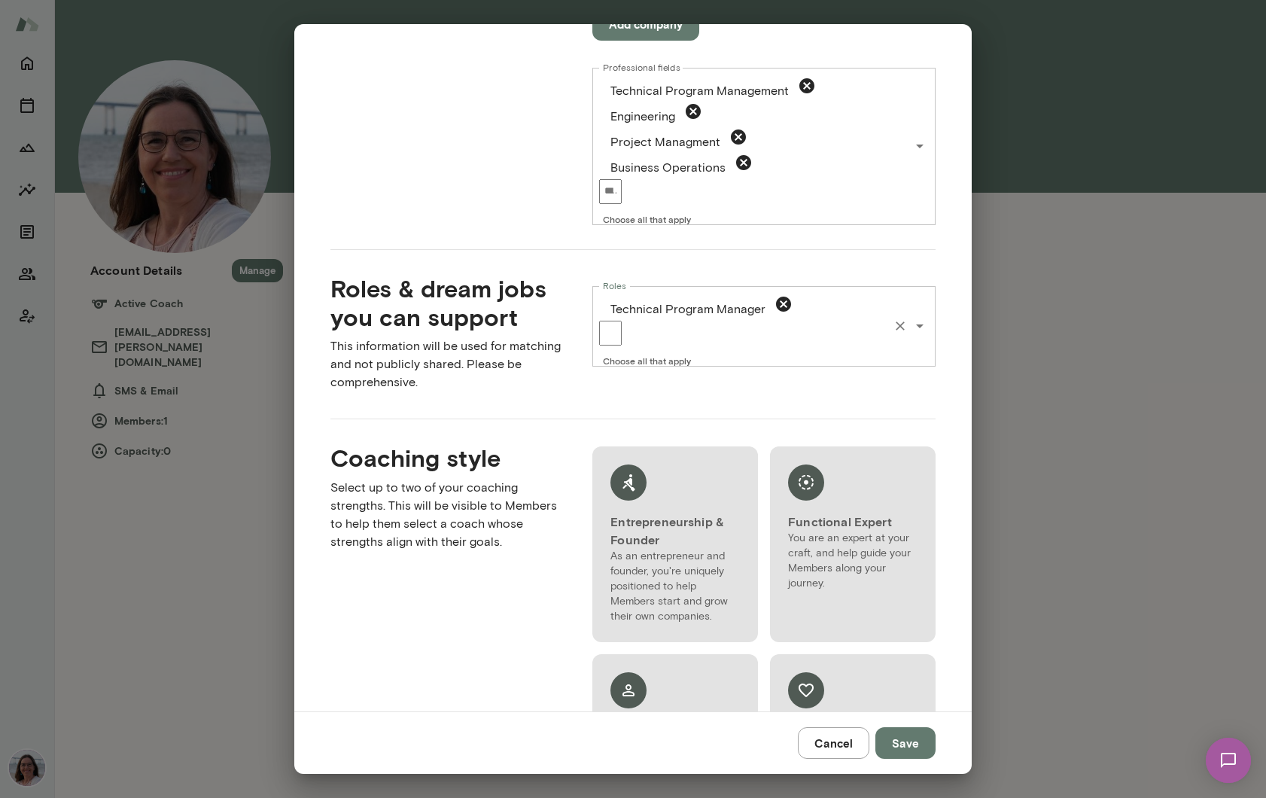
click at [924, 317] on icon "Open" at bounding box center [920, 326] width 18 height 18
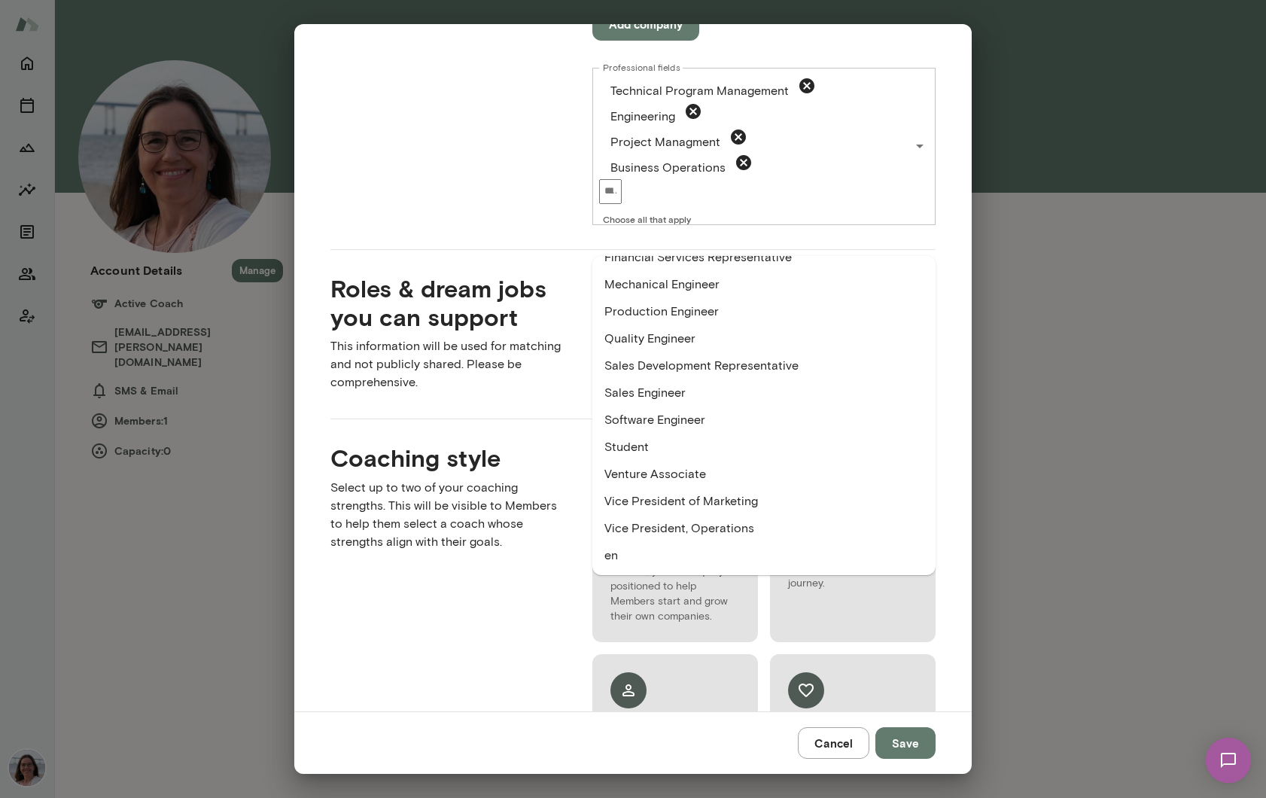
scroll to position [0, 0]
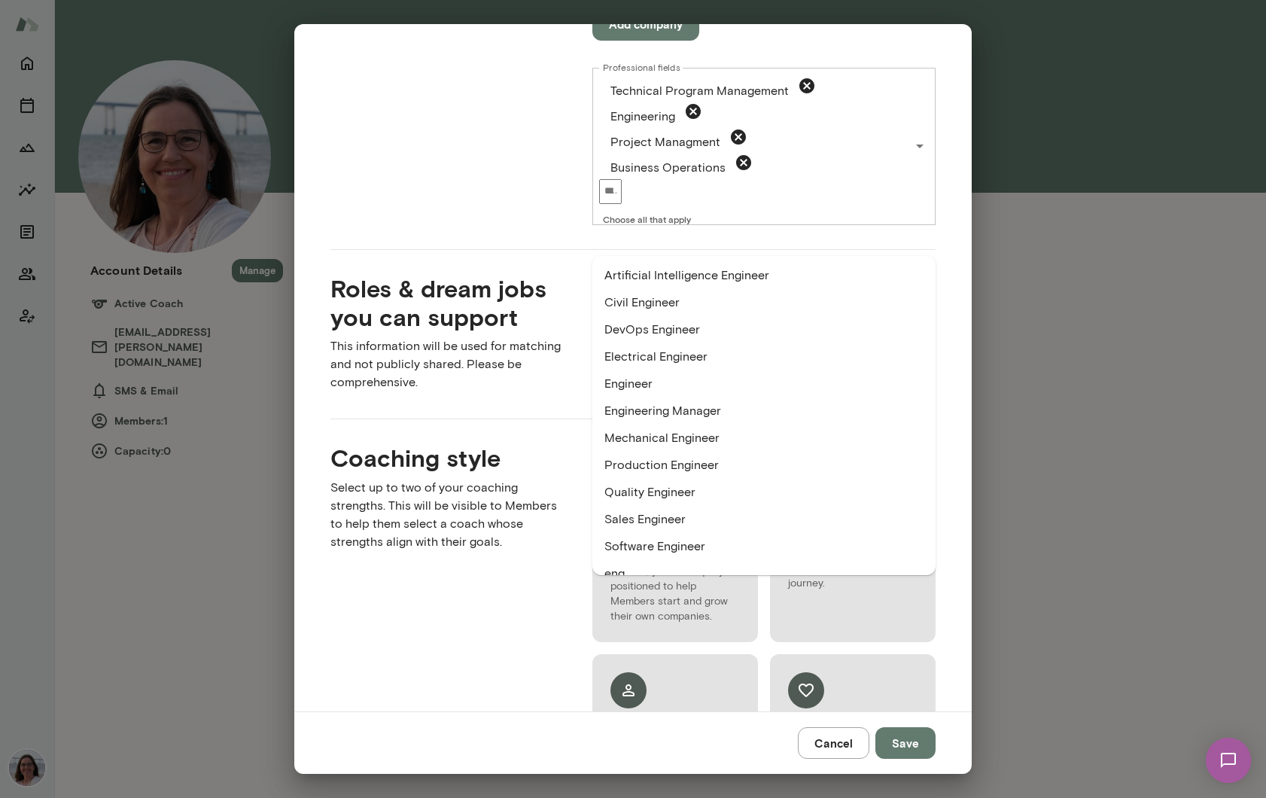
type input "*****"
click at [705, 413] on li "Engineering Manager" at bounding box center [763, 410] width 343 height 27
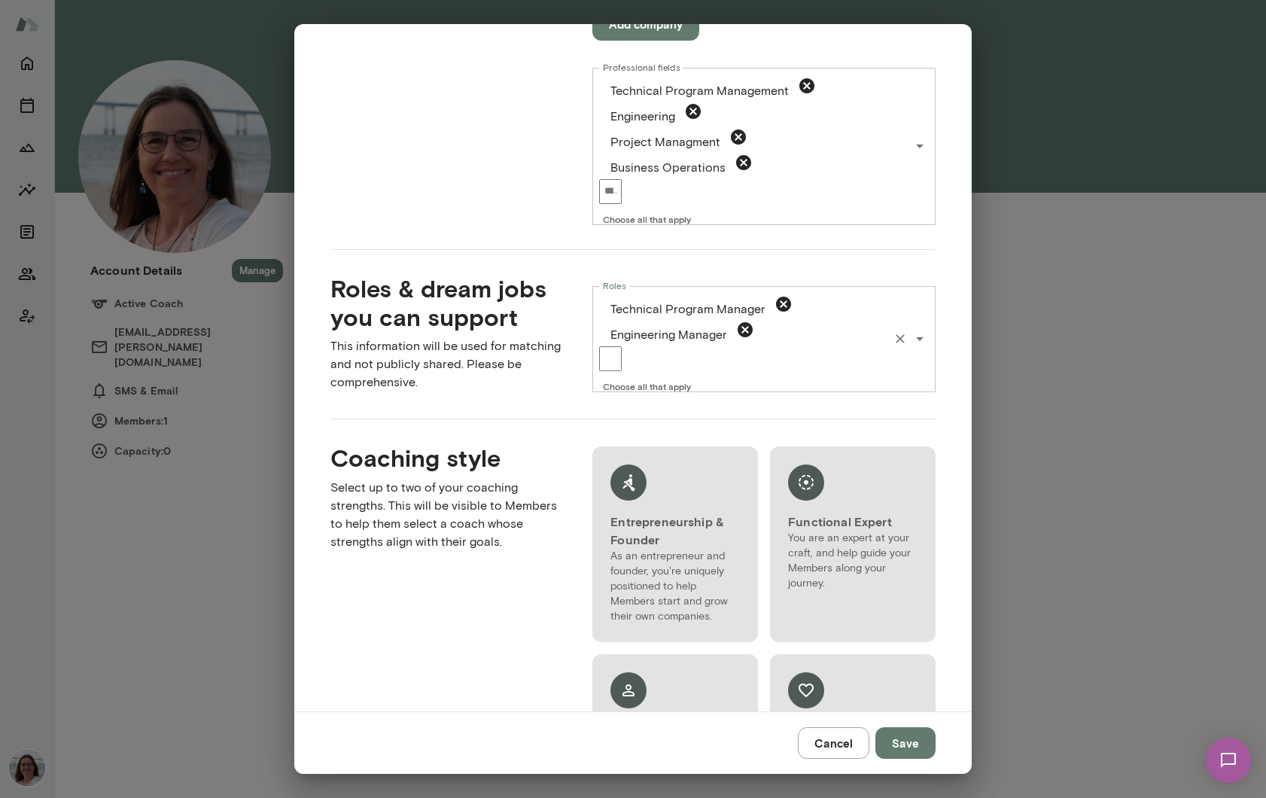
click at [922, 330] on icon "Open" at bounding box center [920, 339] width 18 height 18
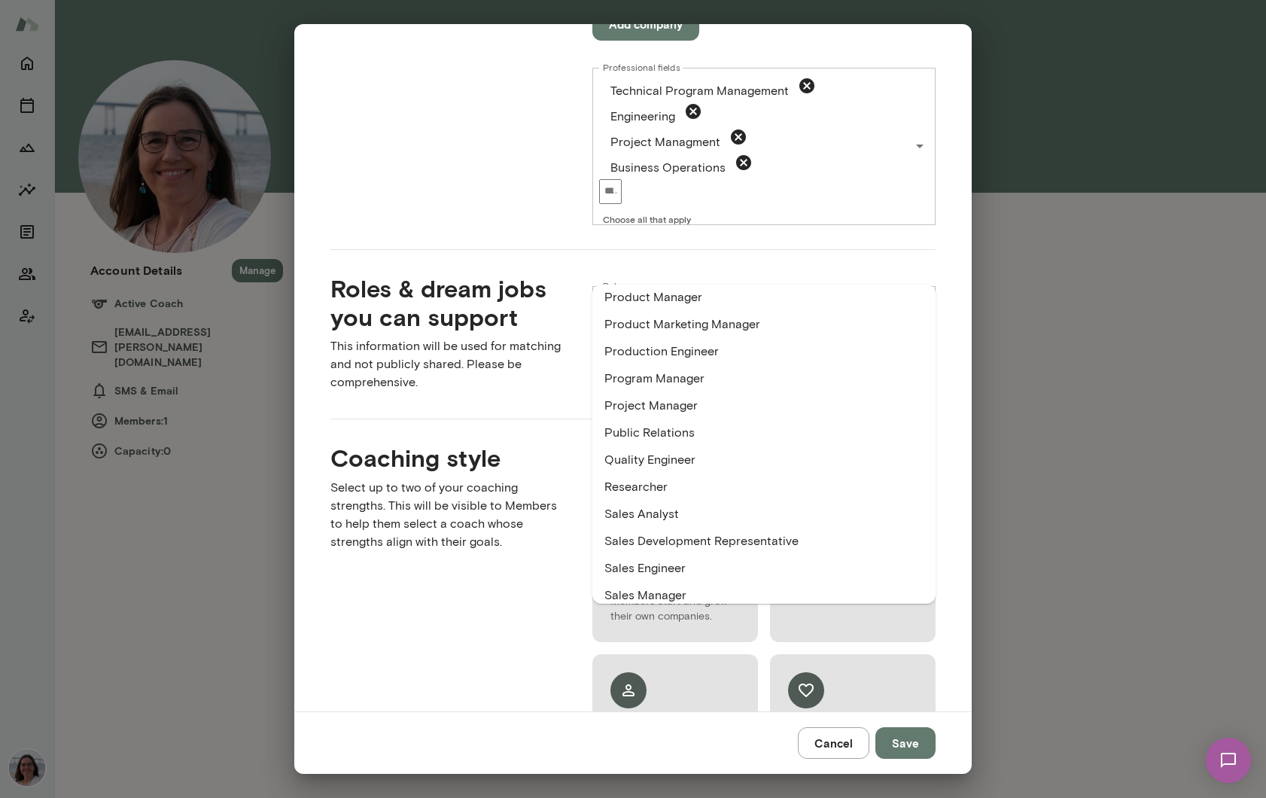
scroll to position [2254, 0]
click at [679, 379] on li "Program Manager" at bounding box center [763, 380] width 343 height 27
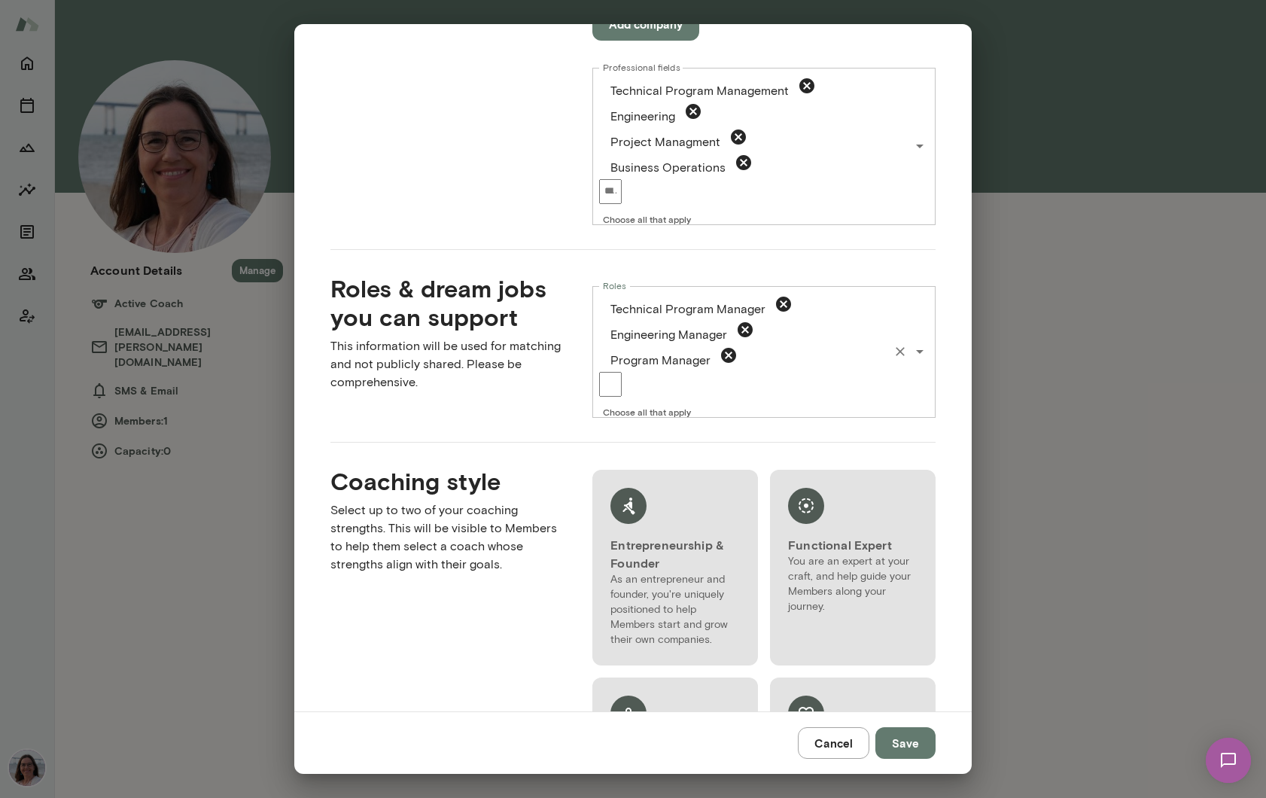
click at [923, 342] on icon "Open" at bounding box center [920, 351] width 18 height 18
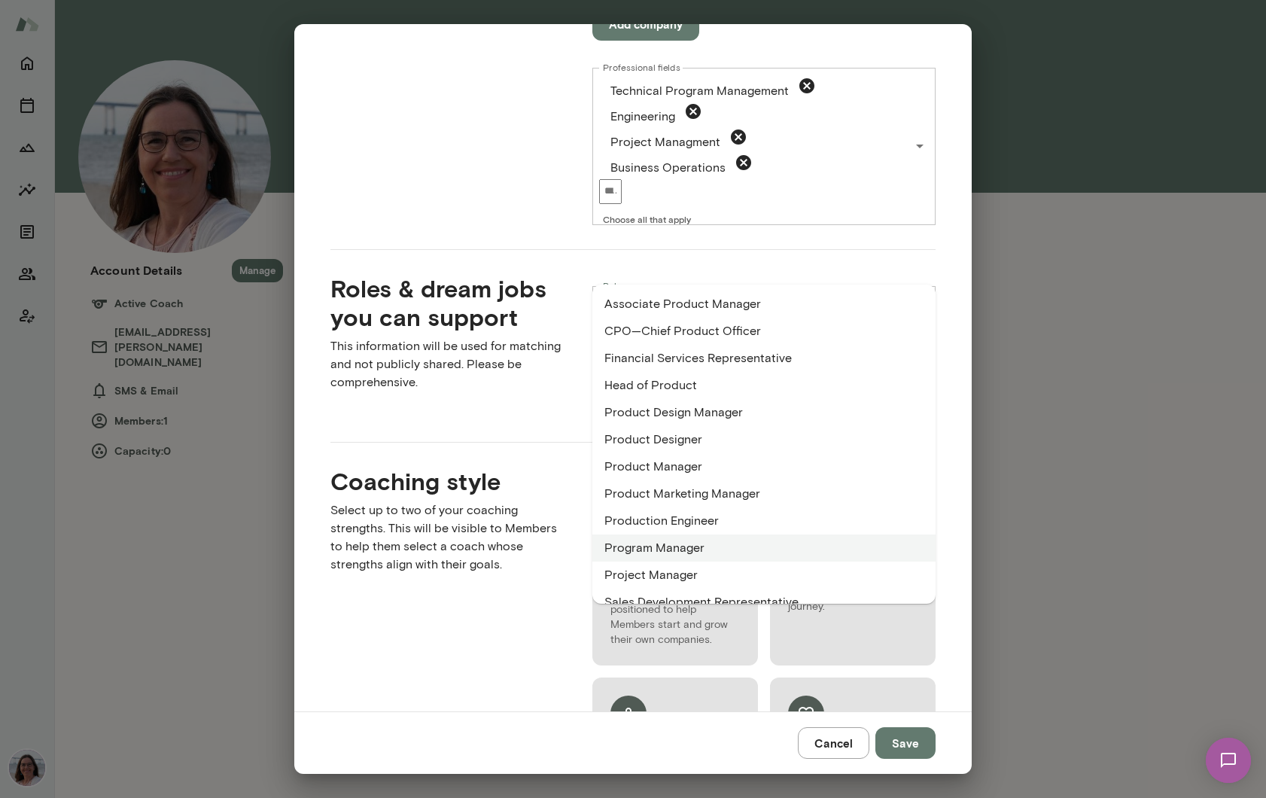
scroll to position [39, 0]
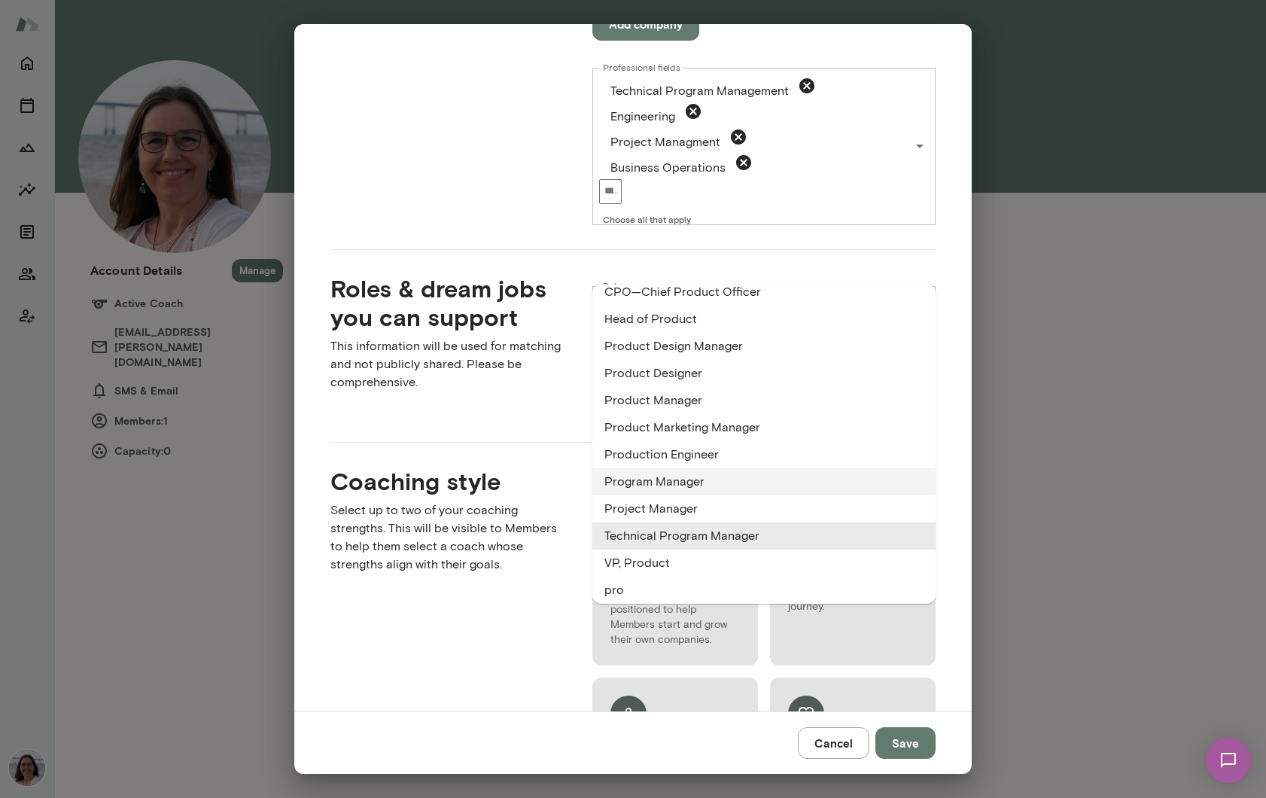
type input "****"
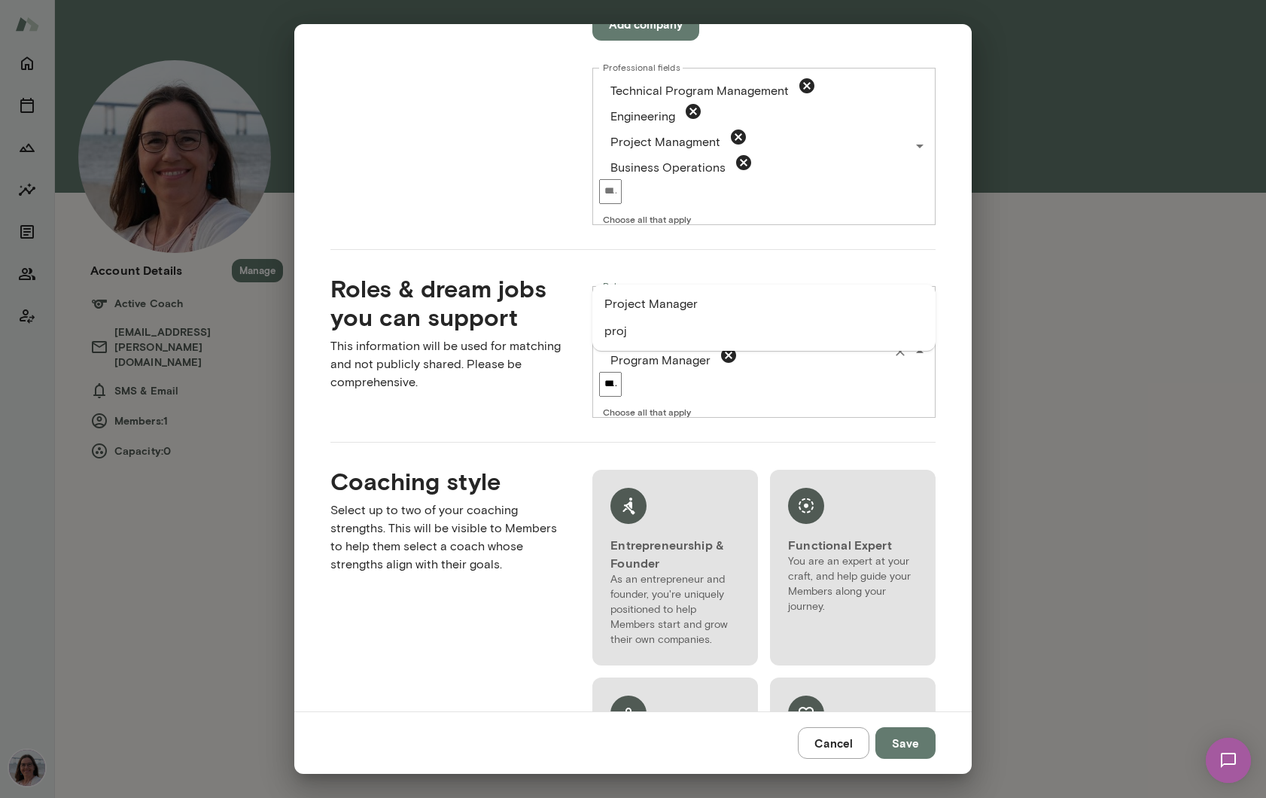
scroll to position [0, 0]
click at [646, 308] on li "Project Manager" at bounding box center [763, 304] width 343 height 27
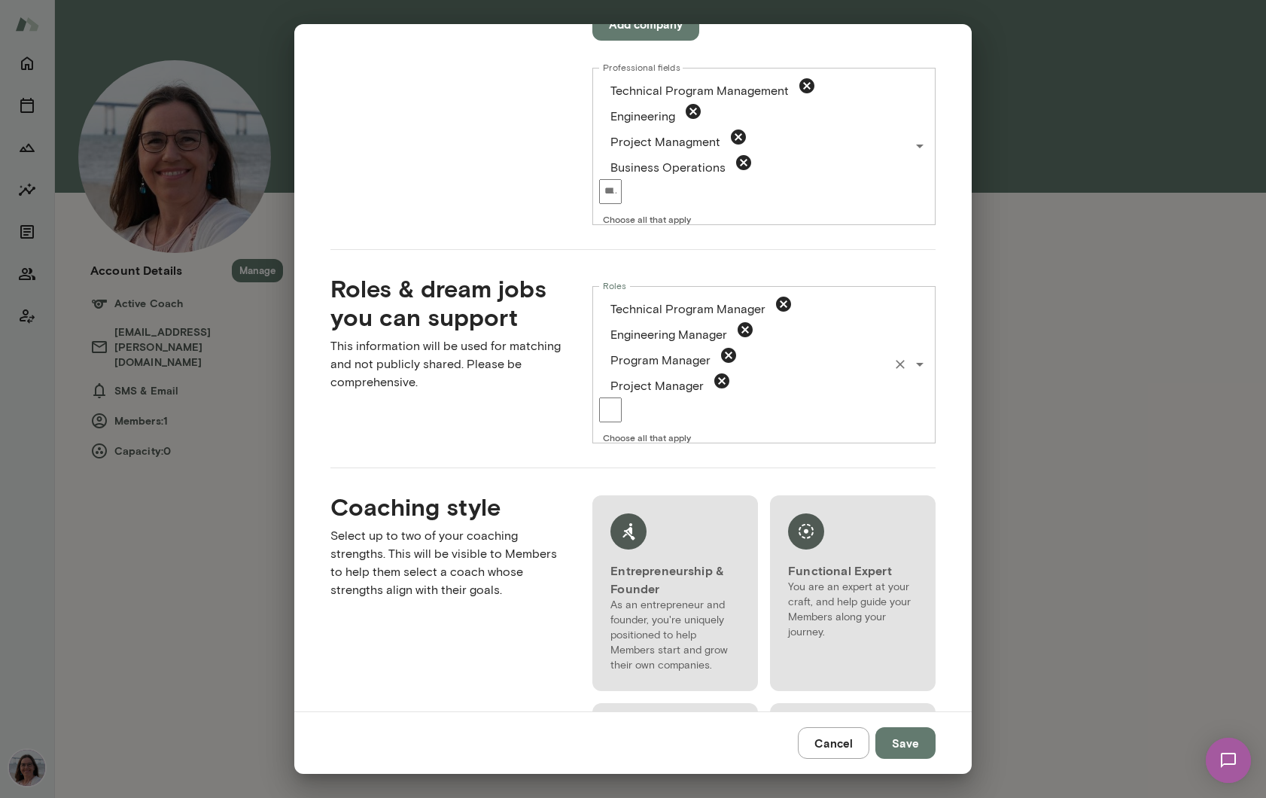
click at [925, 355] on icon "Open" at bounding box center [920, 364] width 18 height 18
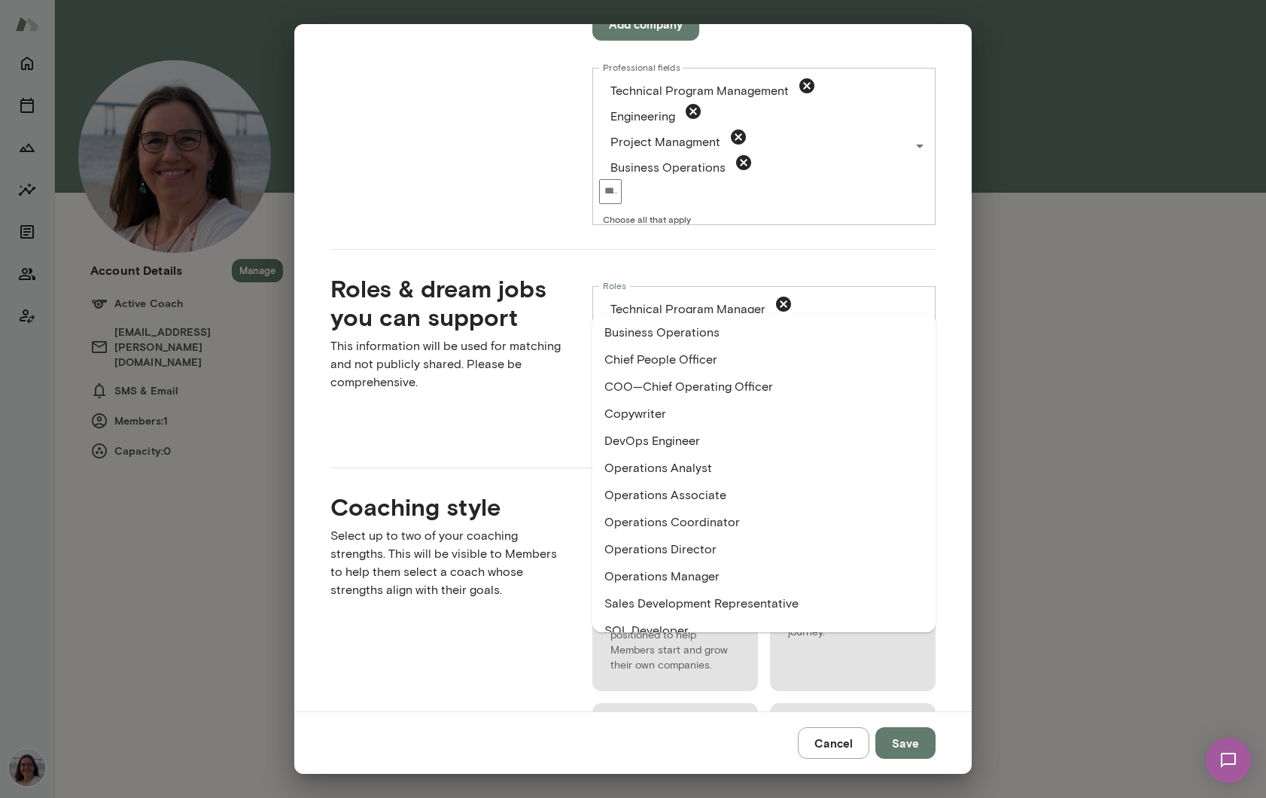
type input "***"
click at [699, 336] on li "Business Operations" at bounding box center [763, 332] width 343 height 27
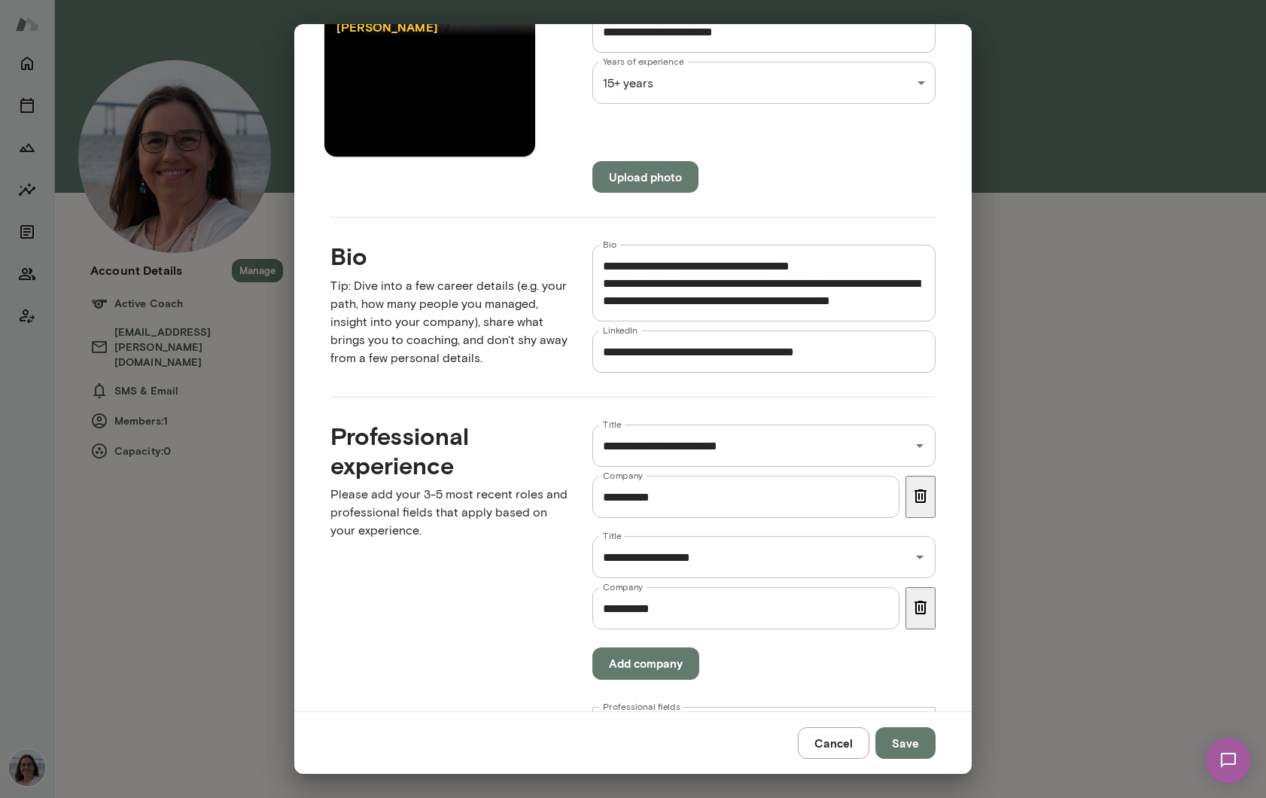
scroll to position [269, 0]
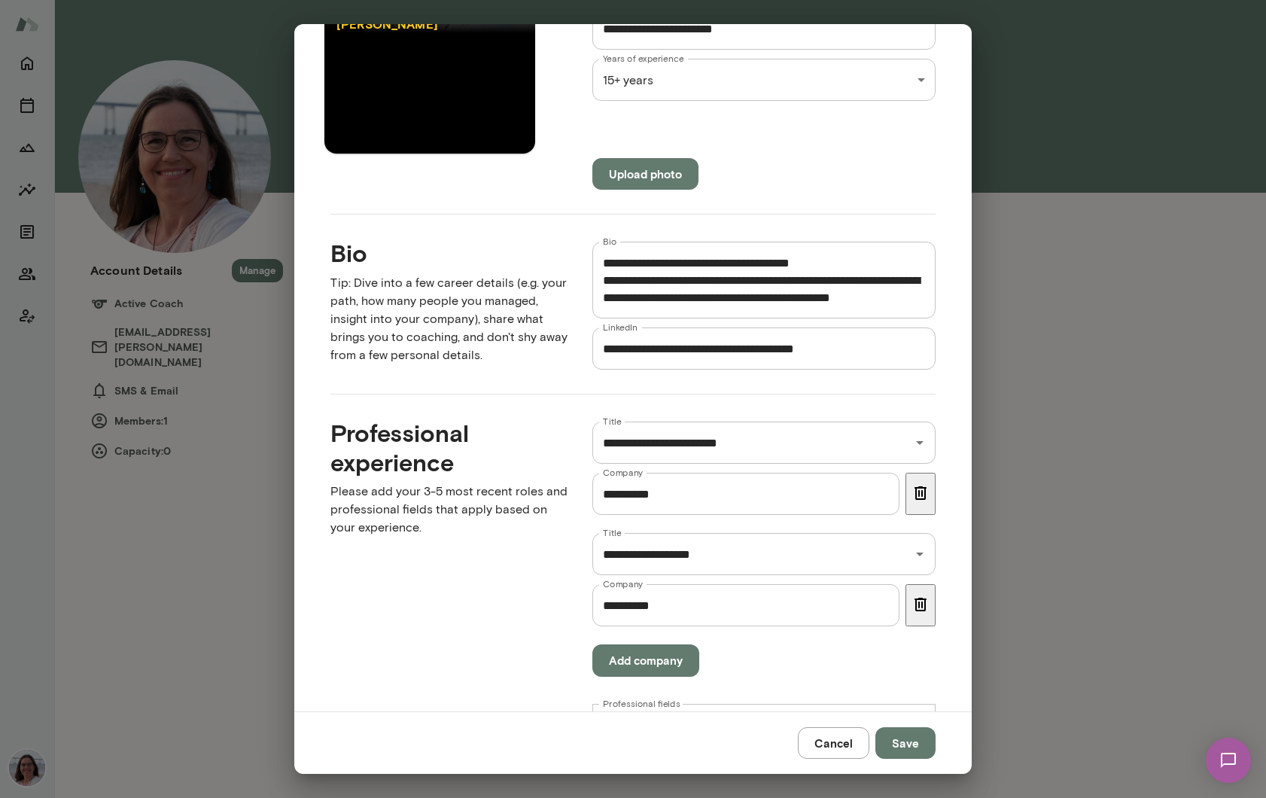
click at [665, 280] on textarea "Bio" at bounding box center [764, 280] width 322 height 52
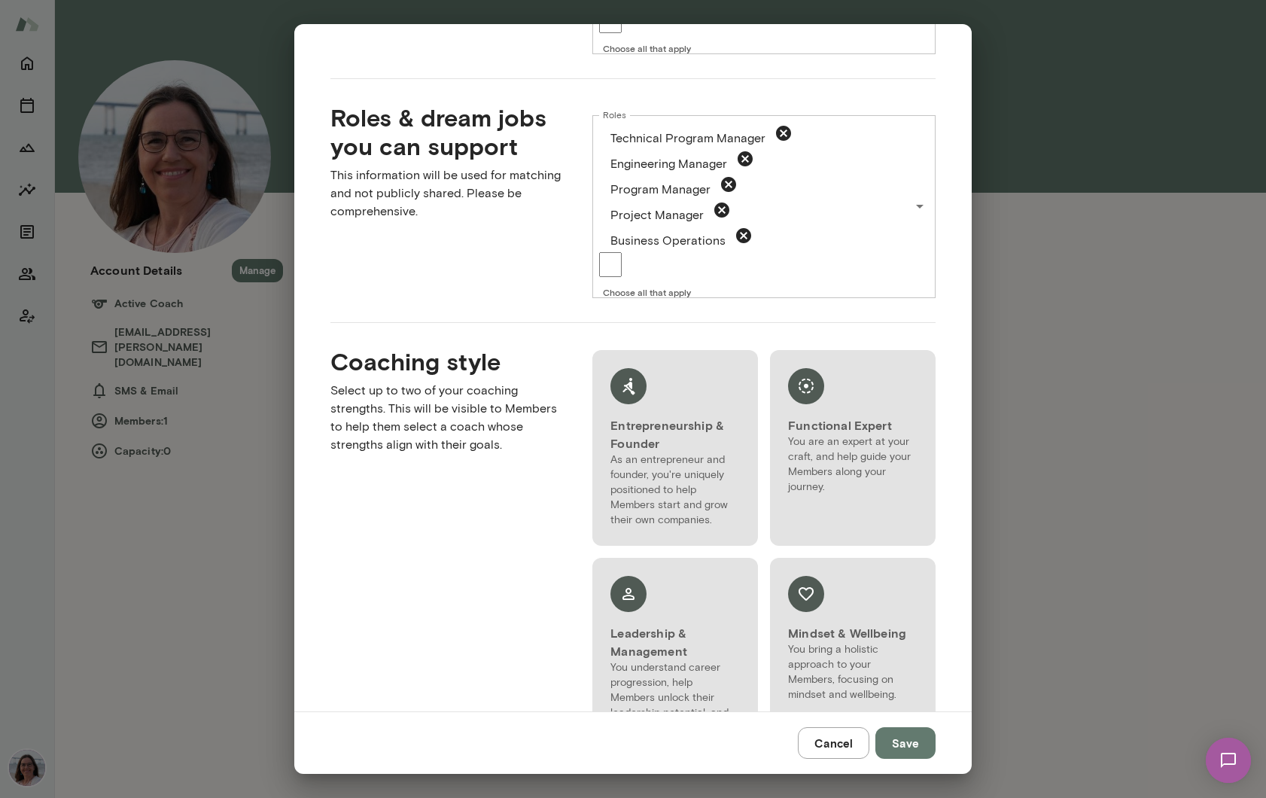
scroll to position [1078, 0]
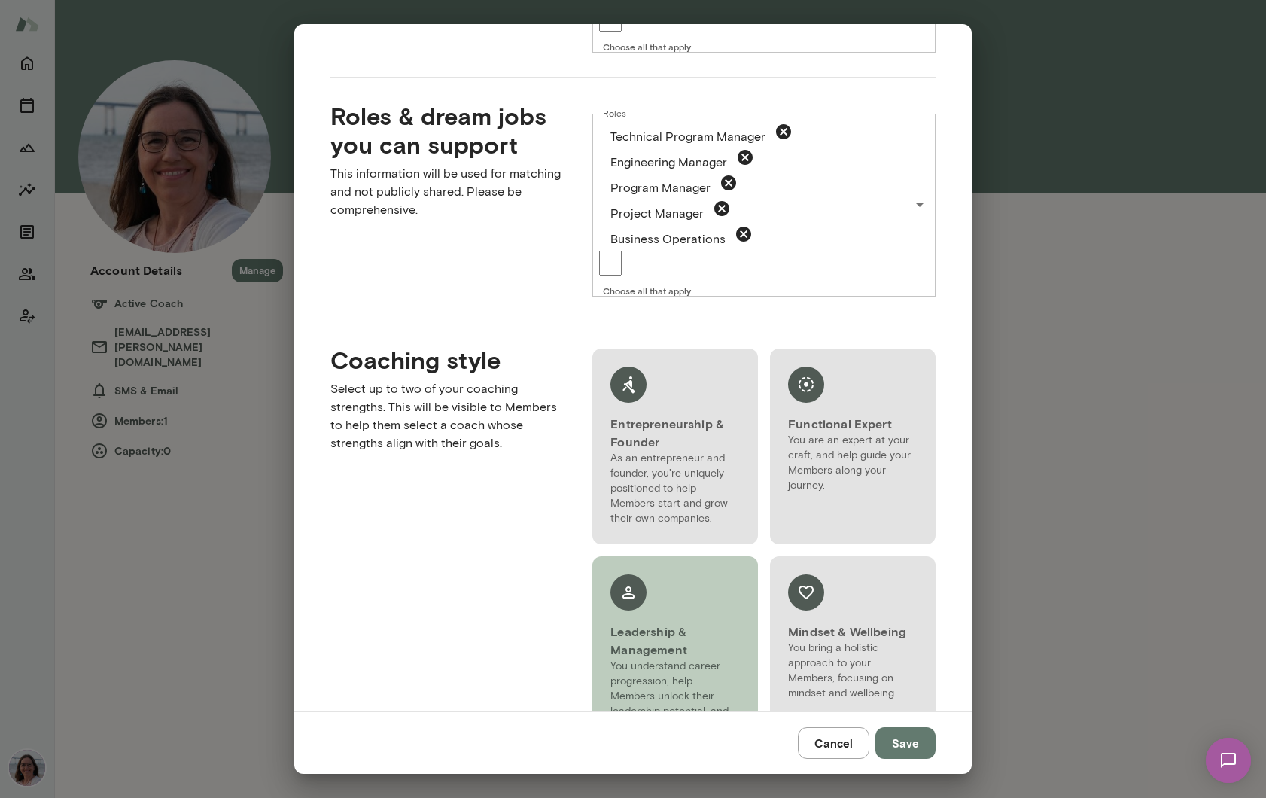
click at [680, 622] on h6 "Leadership & Management" at bounding box center [674, 640] width 129 height 36
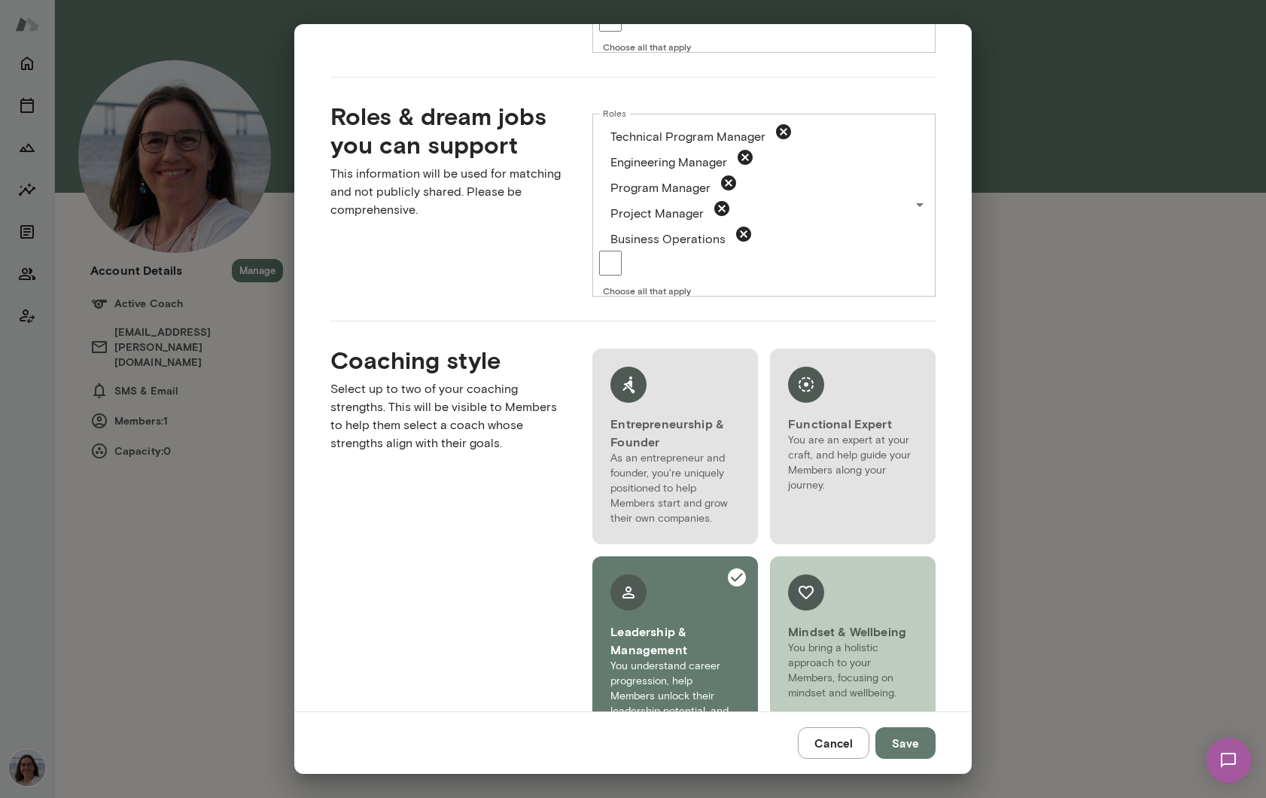
click at [883, 574] on div at bounding box center [852, 598] width 129 height 48
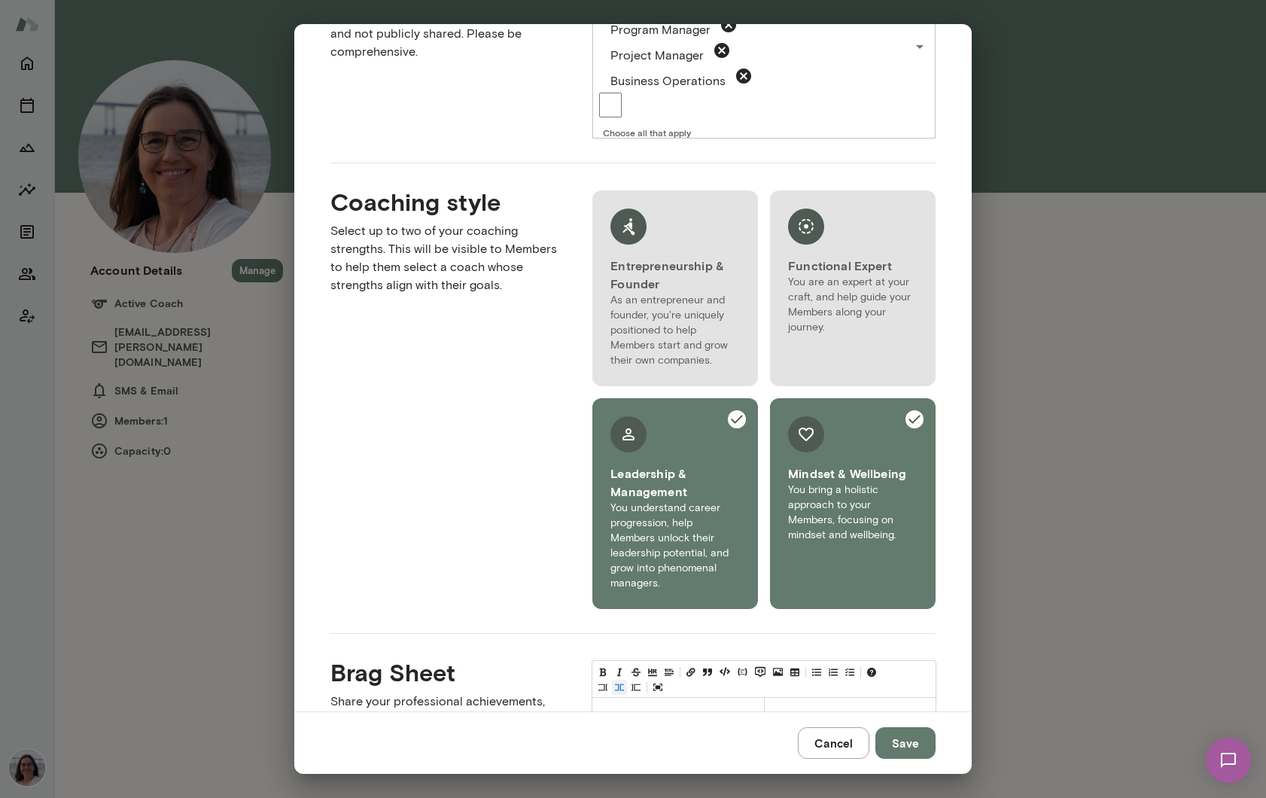
scroll to position [1245, 0]
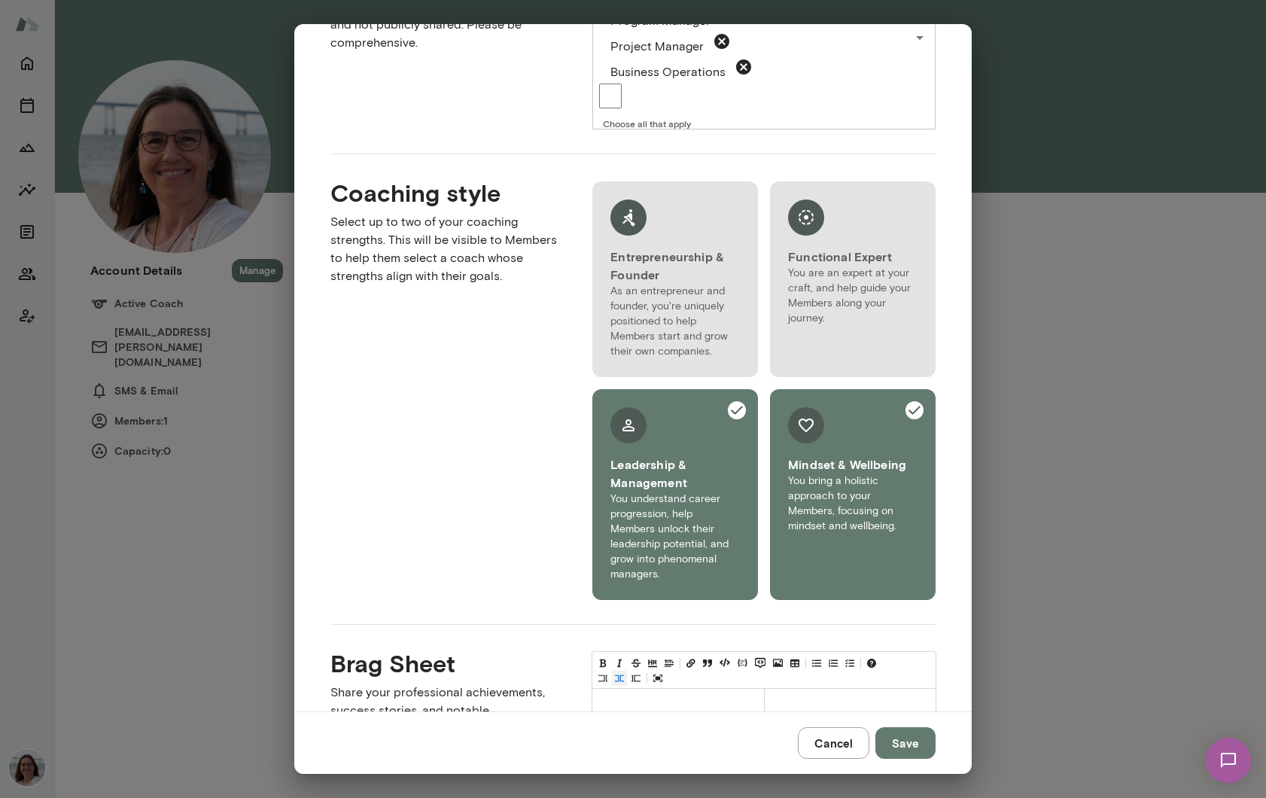
click at [907, 744] on button "Save" at bounding box center [905, 743] width 60 height 32
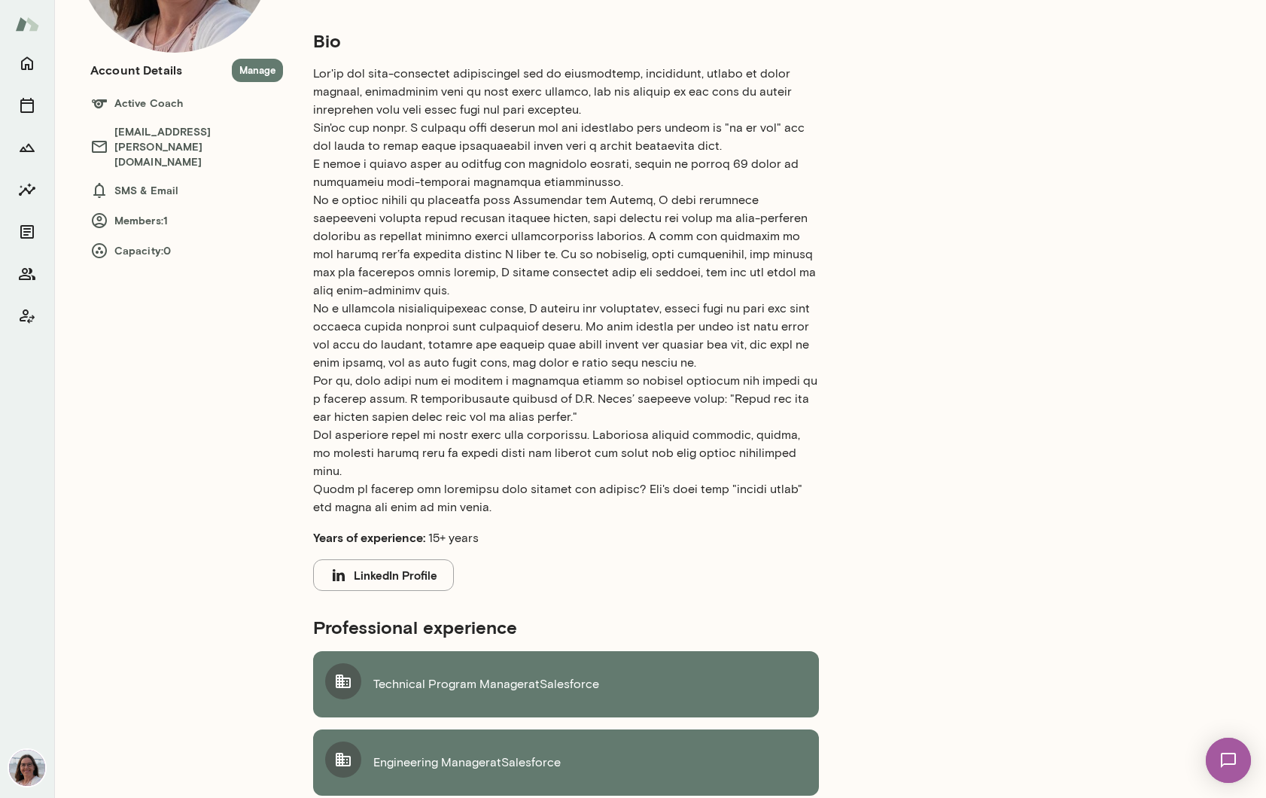
scroll to position [0, 0]
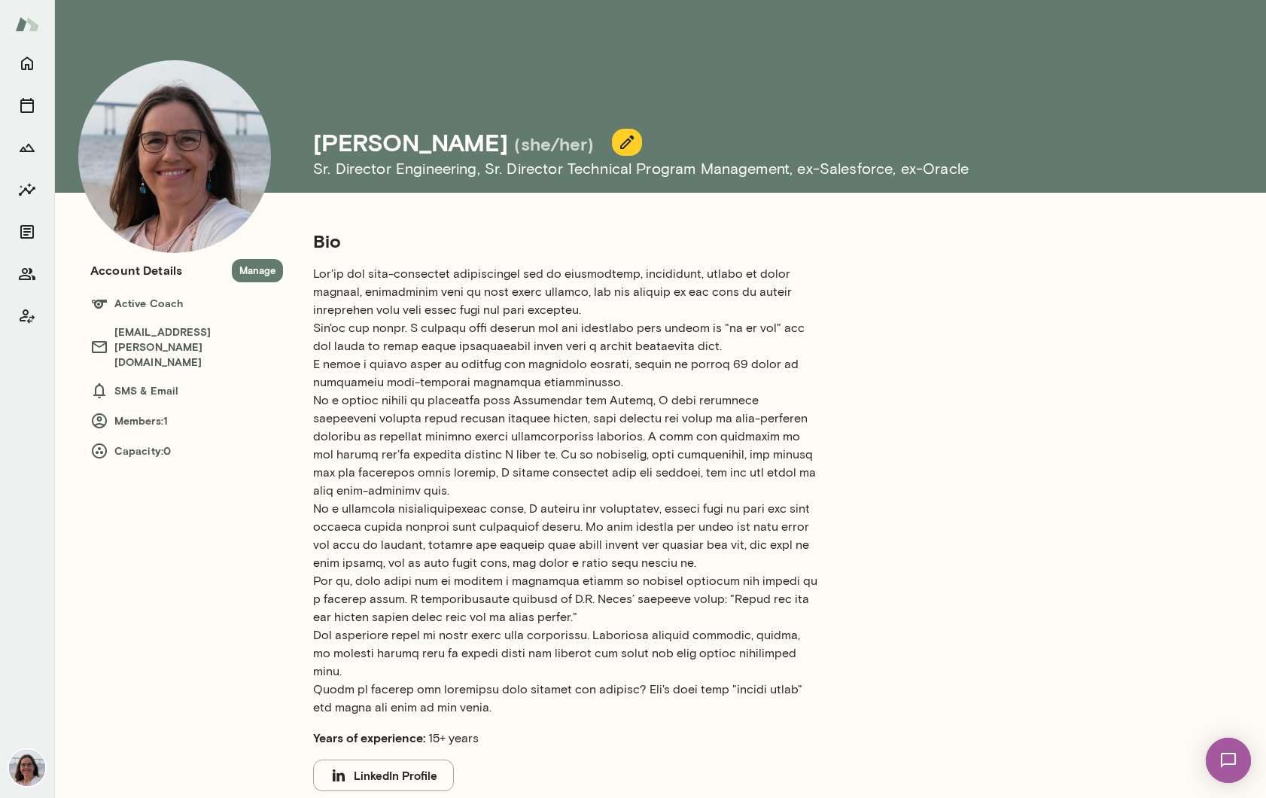
click at [618, 145] on icon "button" at bounding box center [627, 142] width 18 height 18
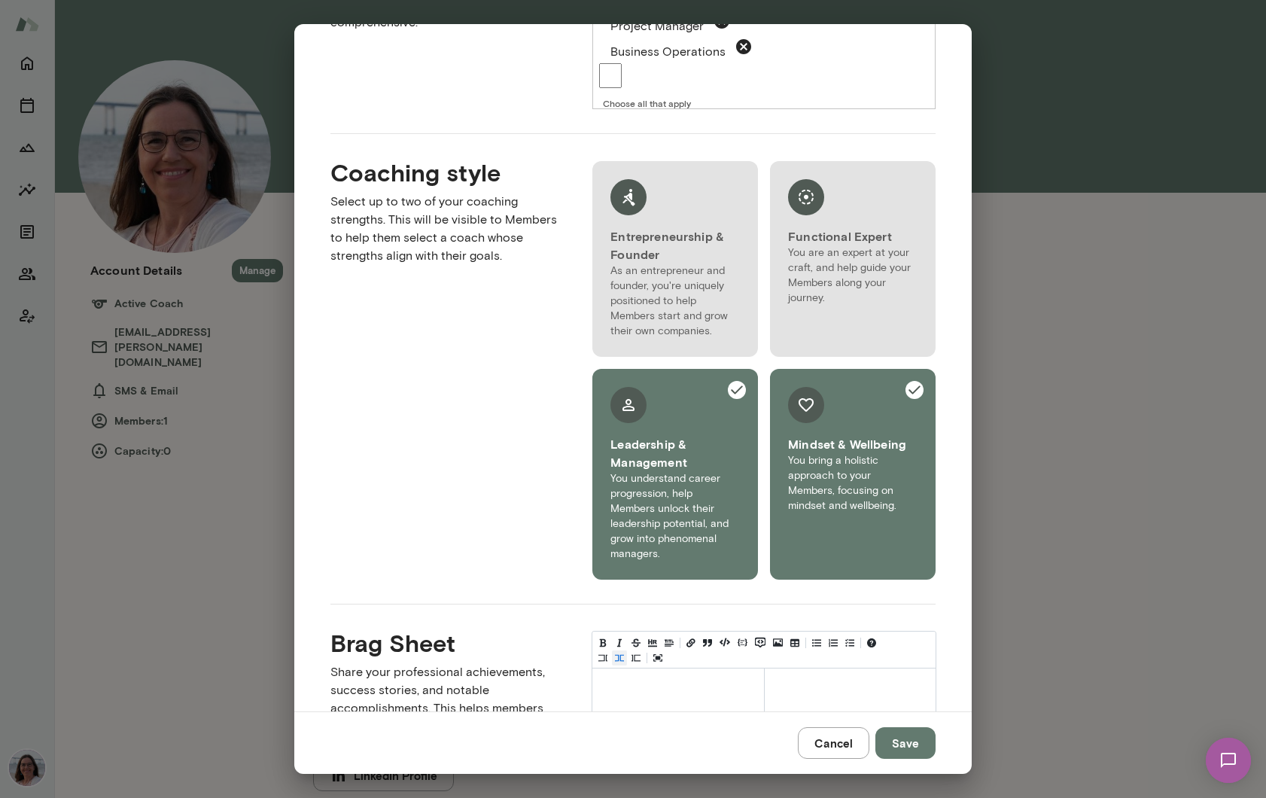
scroll to position [1291, 0]
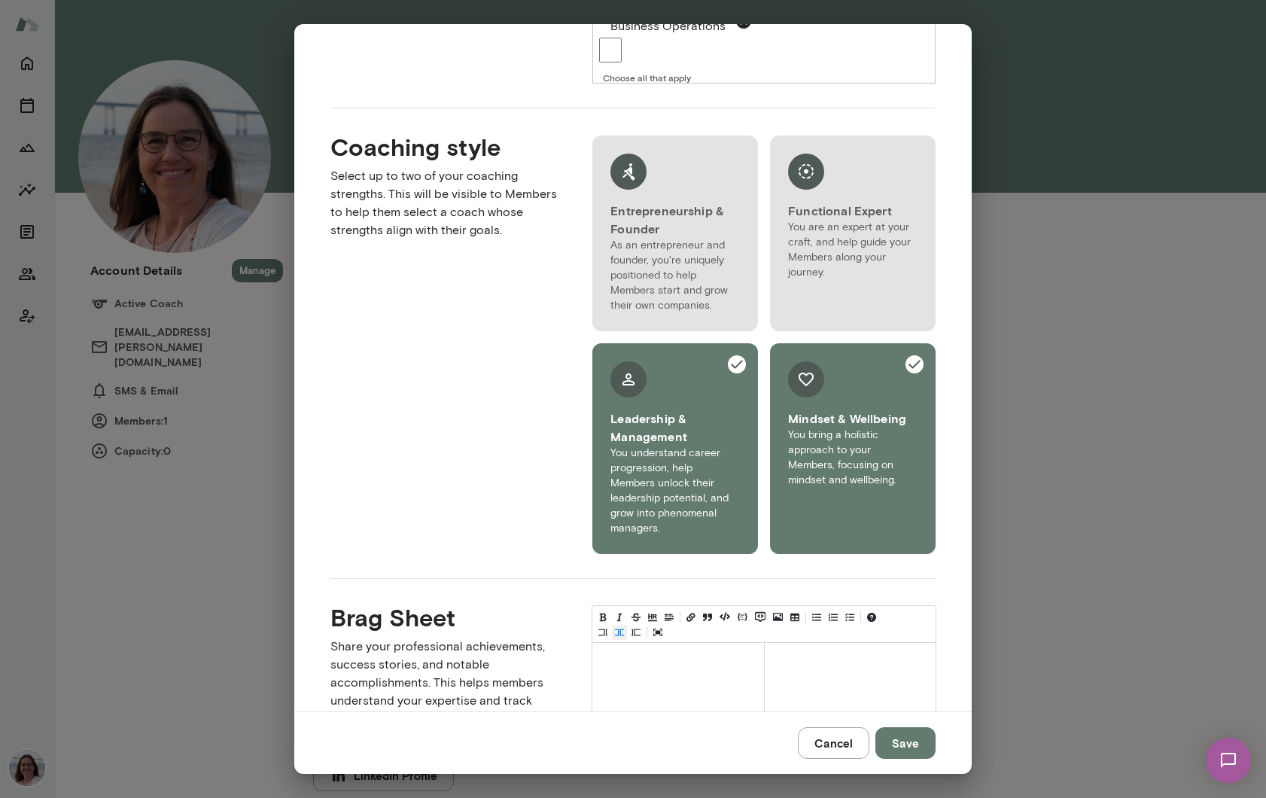
click at [625, 643] on textarea at bounding box center [678, 680] width 172 height 75
click at [846, 744] on button "Cancel" at bounding box center [834, 743] width 72 height 32
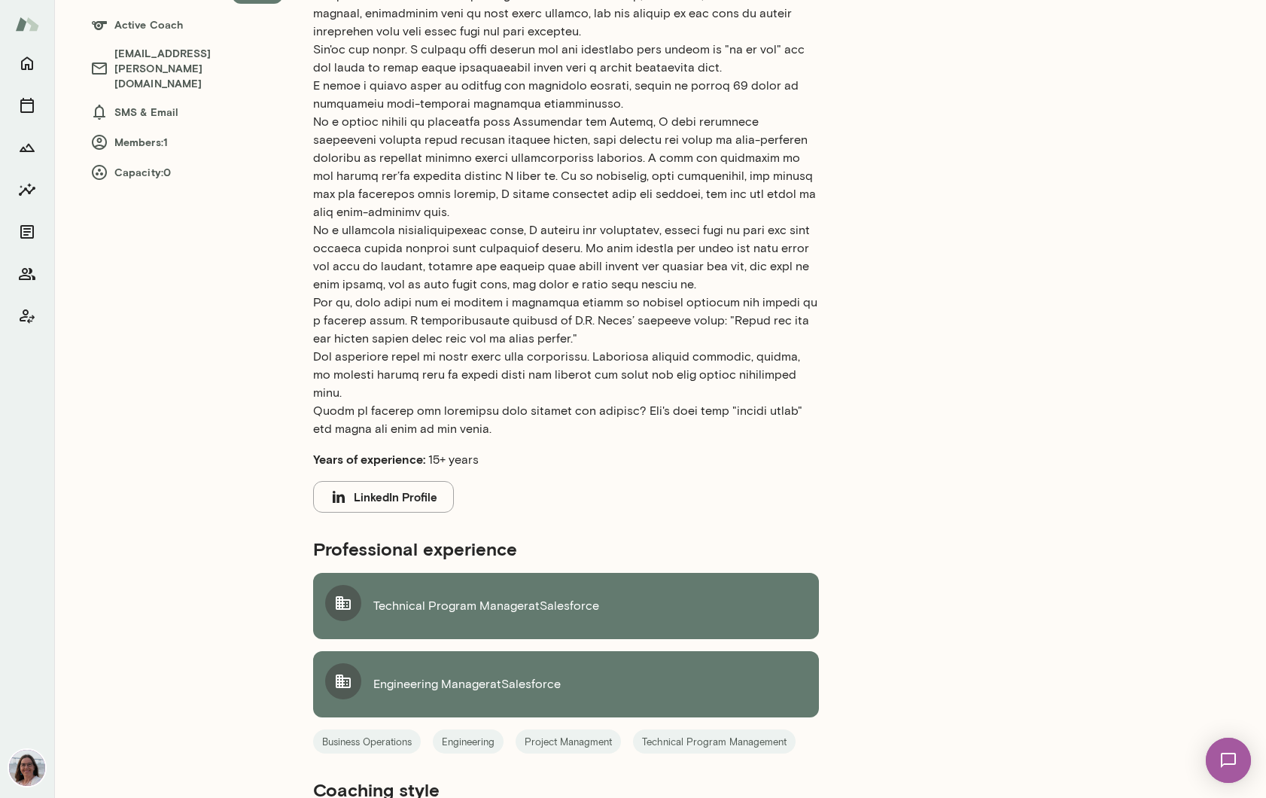
scroll to position [424, 0]
